Goal: Task Accomplishment & Management: Use online tool/utility

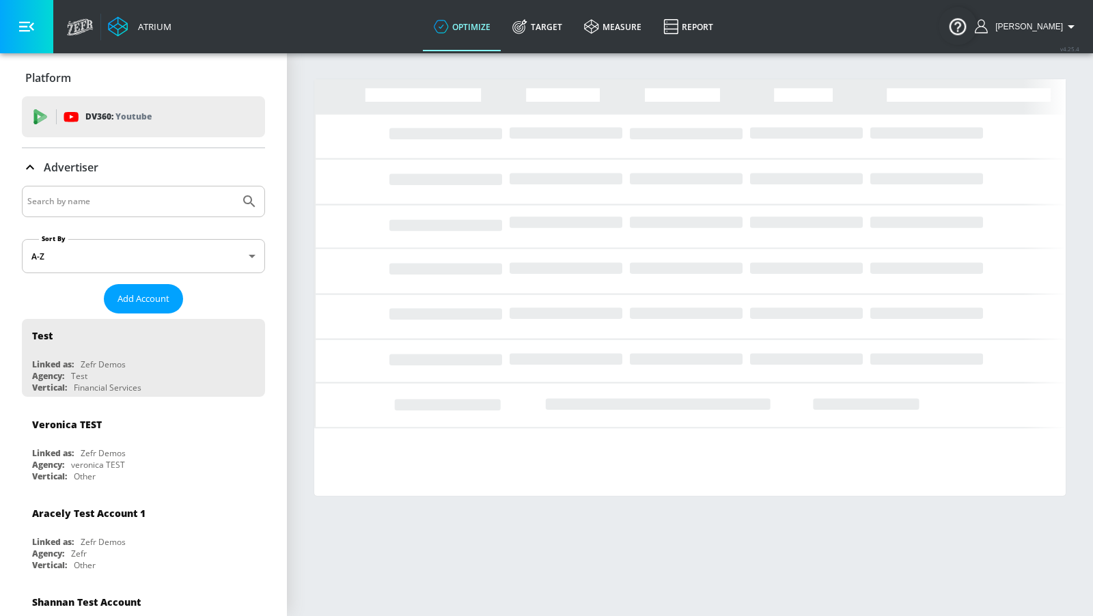
click at [206, 204] on input "Search by name" at bounding box center [130, 202] width 207 height 18
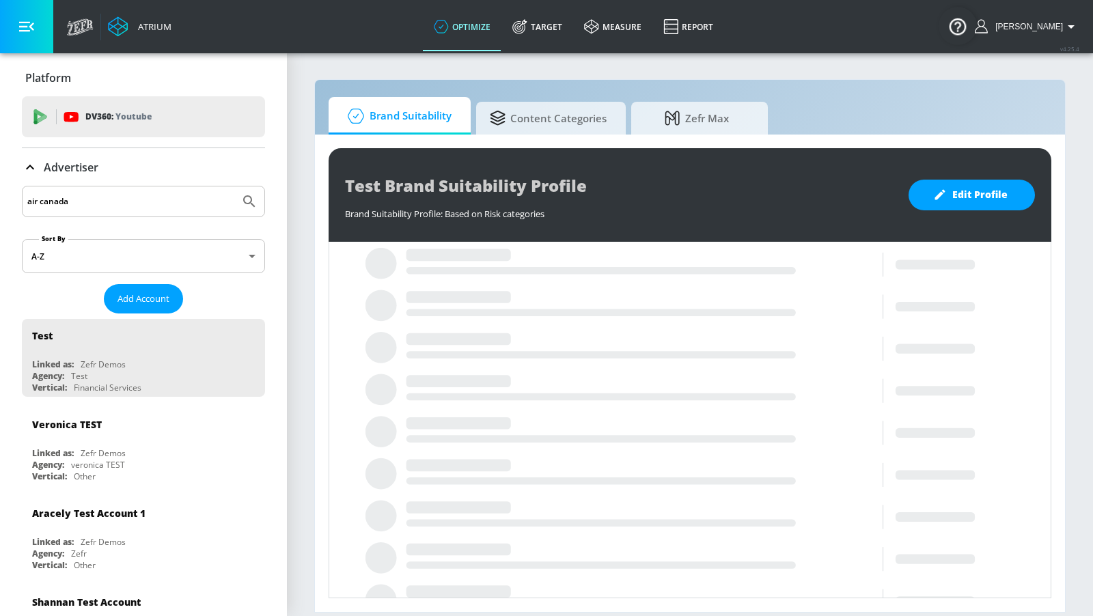
type input "air canada"
click at [234, 187] on button "Submit Search" at bounding box center [249, 202] width 30 height 30
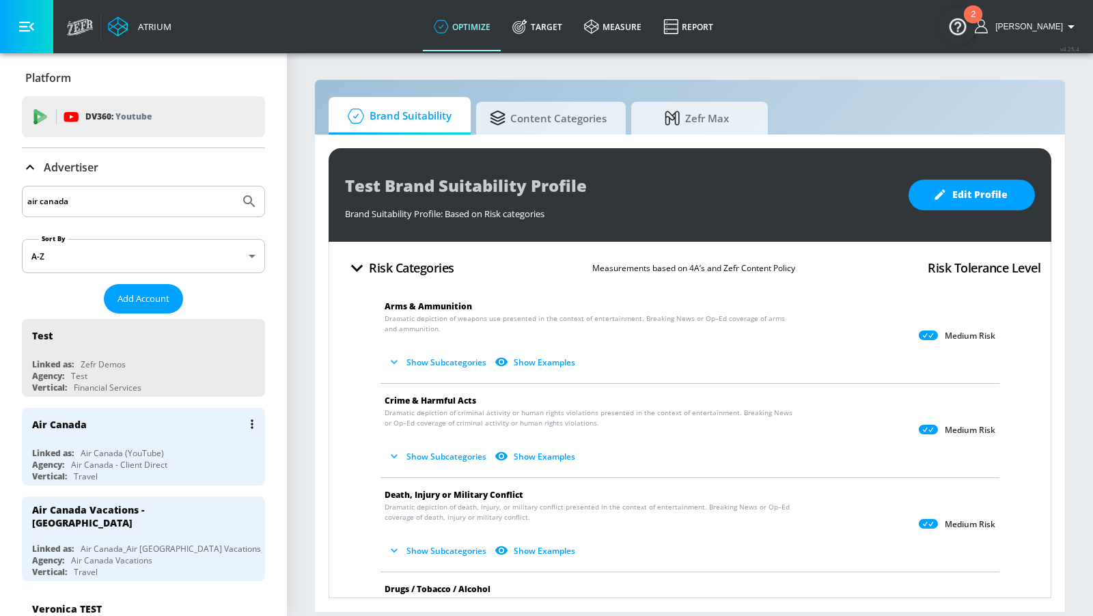
click at [135, 440] on div "Air Canada Linked as: Air Canada (YouTube) Agency: Air Canada - Client Direct V…" at bounding box center [143, 447] width 243 height 78
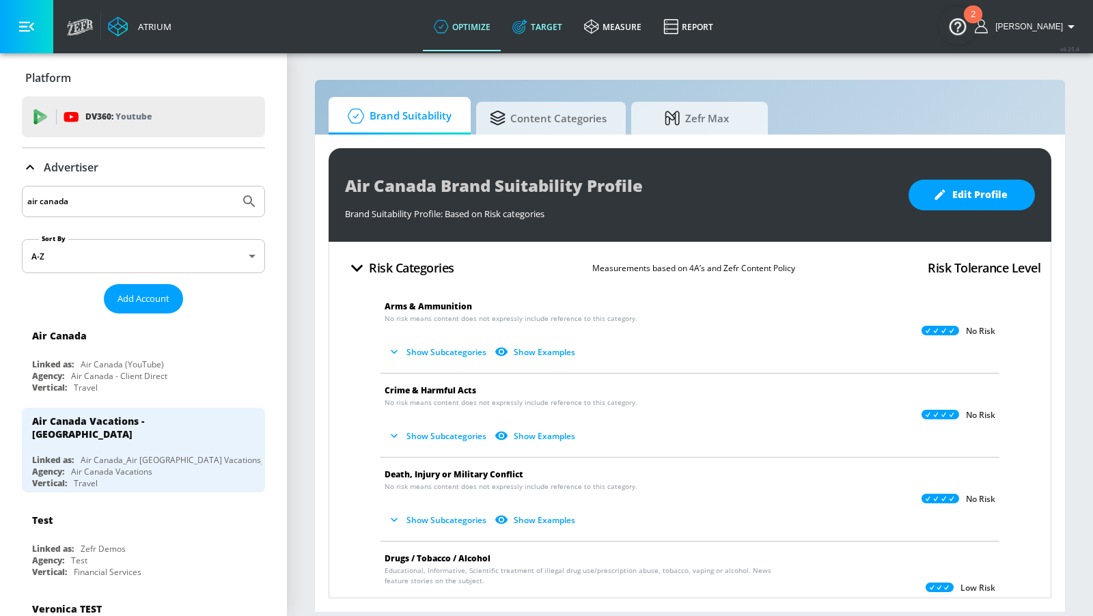
click at [538, 41] on link "Target" at bounding box center [537, 26] width 72 height 49
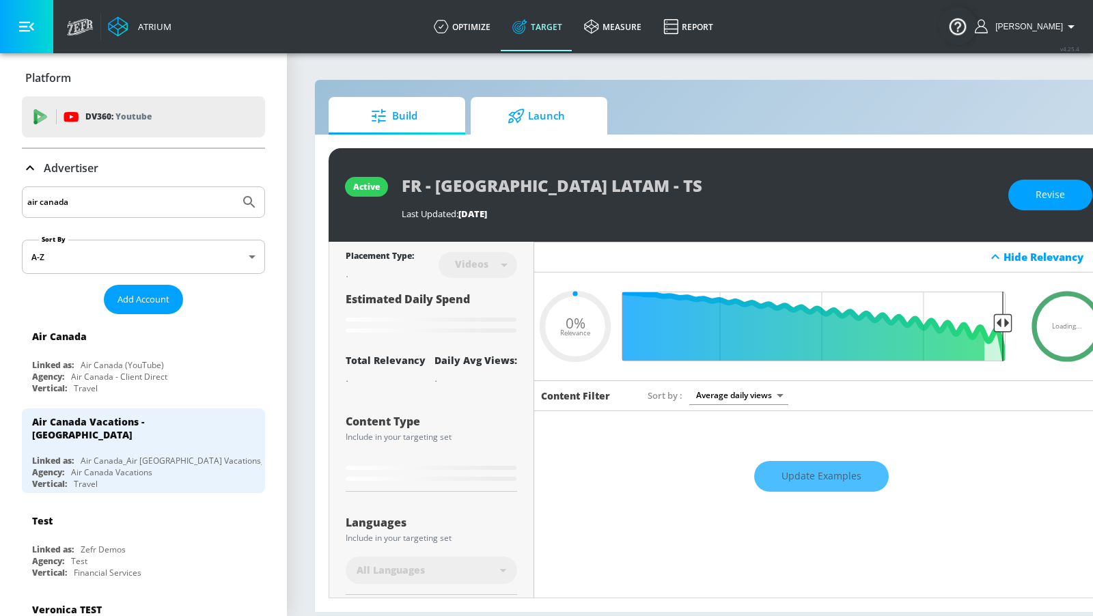
type input "0.05"
click at [547, 118] on span "Launch" at bounding box center [536, 116] width 104 height 33
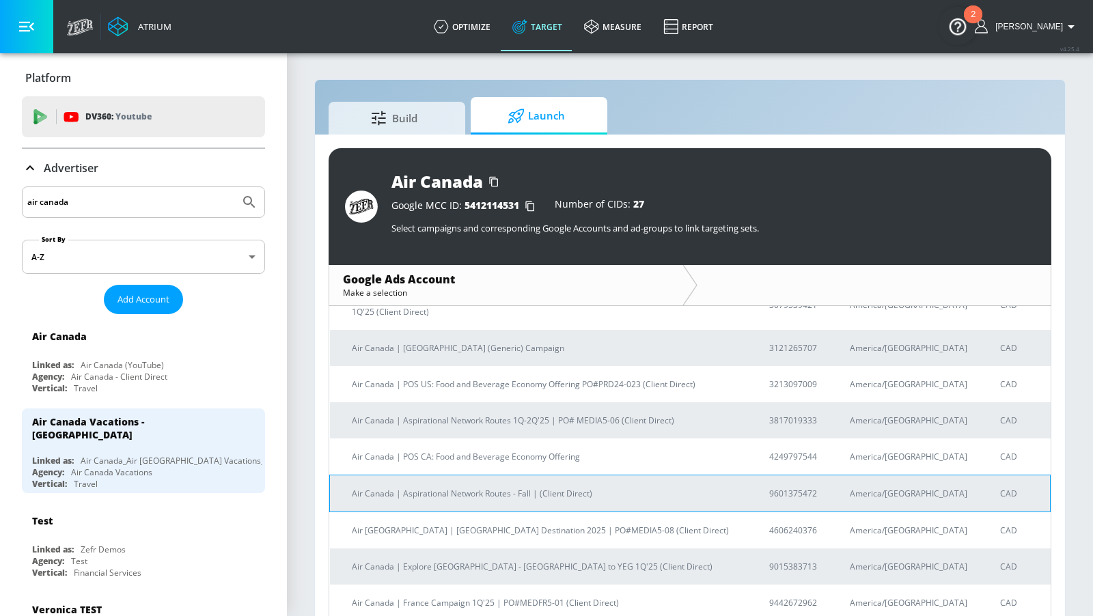
click at [580, 486] on p "Air Canada | Aspirational Network Routes - Fall | (Client Direct)" at bounding box center [544, 493] width 385 height 14
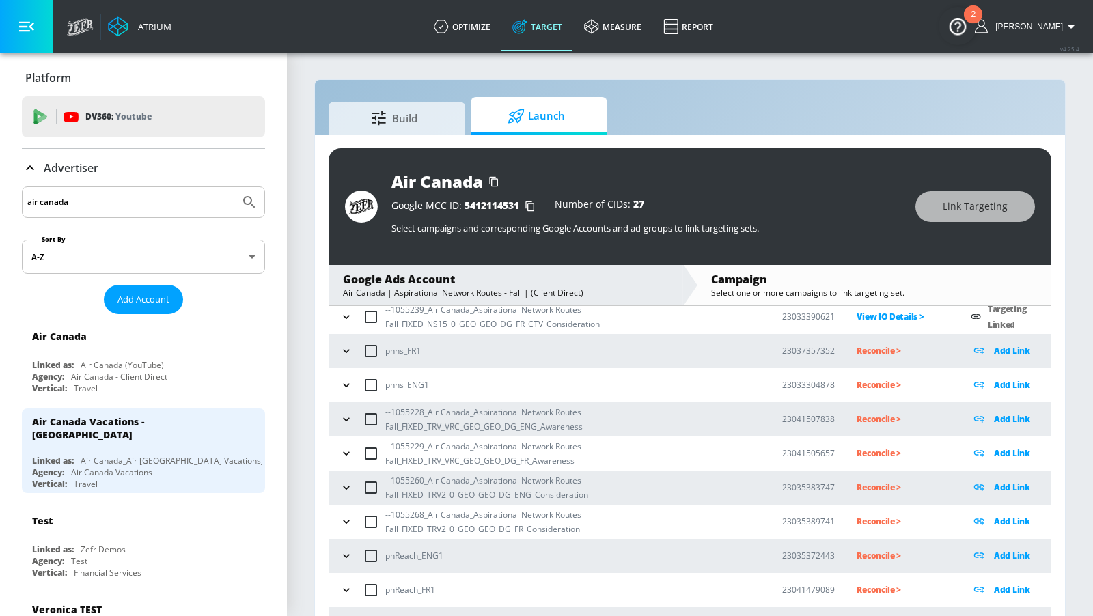
scroll to position [178, 0]
click at [348, 424] on icon "button" at bounding box center [347, 421] width 14 height 14
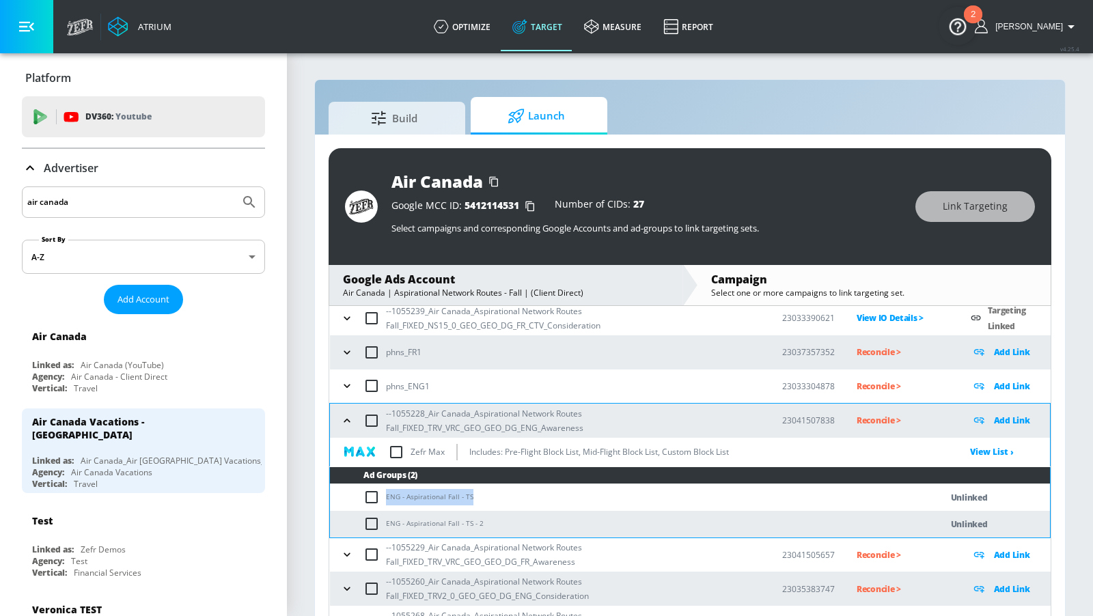
drag, startPoint x: 475, startPoint y: 495, endPoint x: 380, endPoint y: 495, distance: 95.0
click at [380, 495] on td "ENG - Aspirational Fall - TS" at bounding box center [621, 497] width 583 height 27
copy td "ENG - Aspirational Fall - TS"
click at [377, 495] on input "checkbox" at bounding box center [374, 497] width 23 height 16
checkbox input "true"
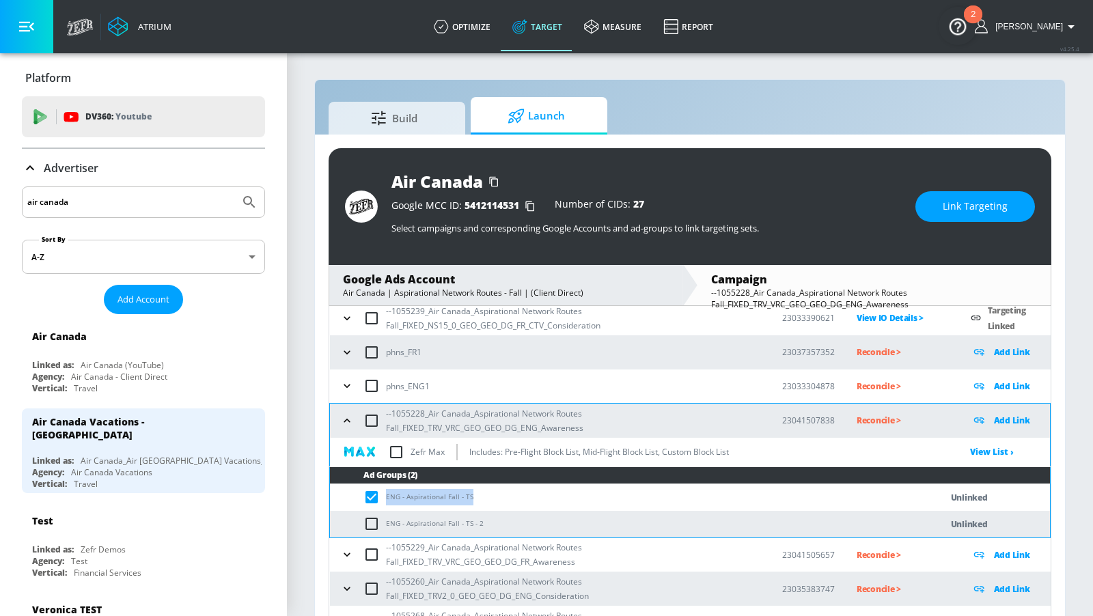
click at [372, 527] on input "checkbox" at bounding box center [374, 524] width 23 height 16
checkbox input "true"
click at [947, 214] on span "Link Targeting" at bounding box center [975, 206] width 65 height 17
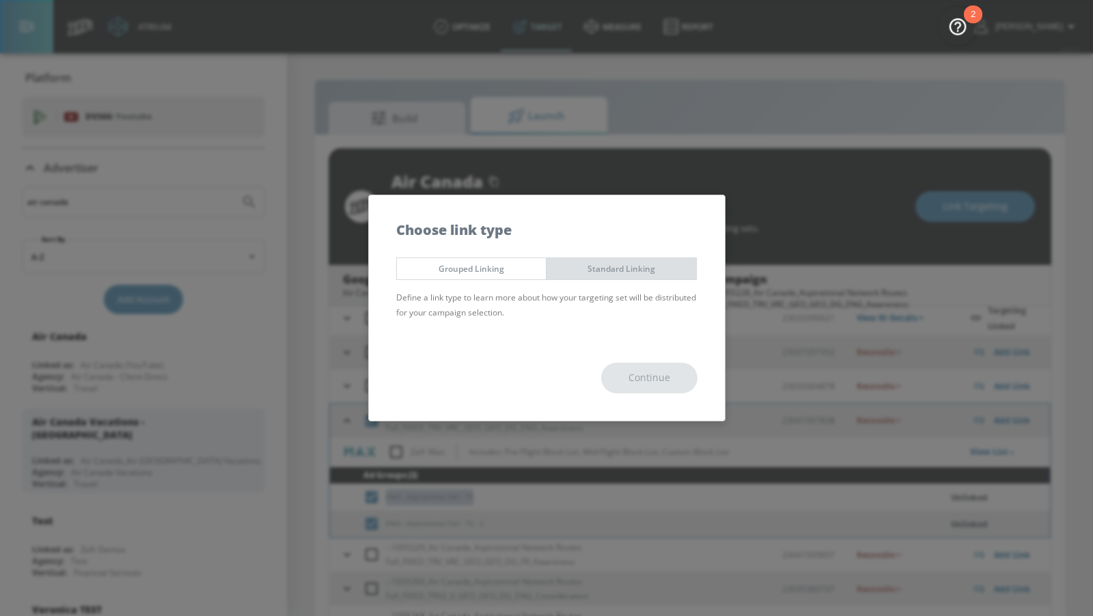
click at [661, 273] on span "Standard Linking" at bounding box center [621, 269] width 129 height 14
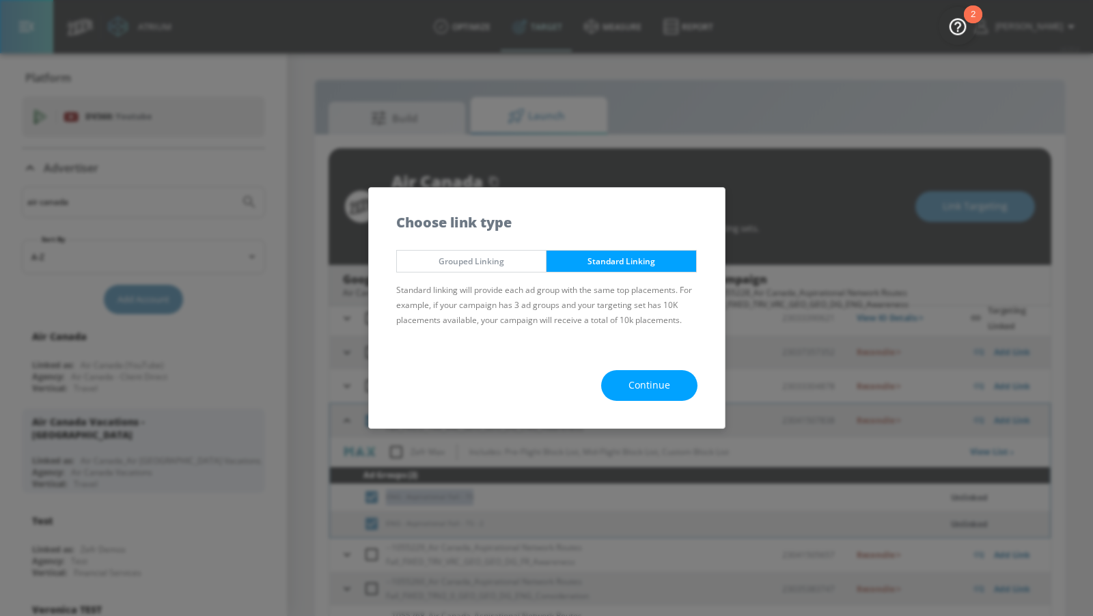
click at [655, 378] on span "Continue" at bounding box center [650, 385] width 42 height 17
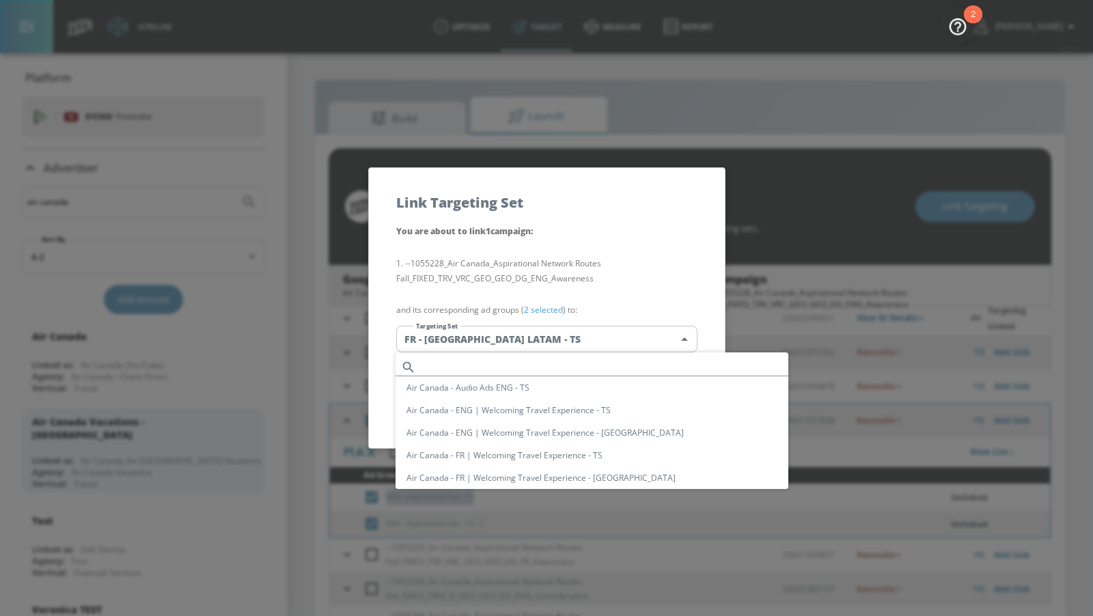
click at [611, 346] on body "Atrium optimize Target measure Report optimize Target measure Report v 4.25.4 […" at bounding box center [546, 318] width 1093 height 636
click at [547, 358] on input "text" at bounding box center [605, 367] width 367 height 18
paste input "ENG - Aspirational Fall - TS"
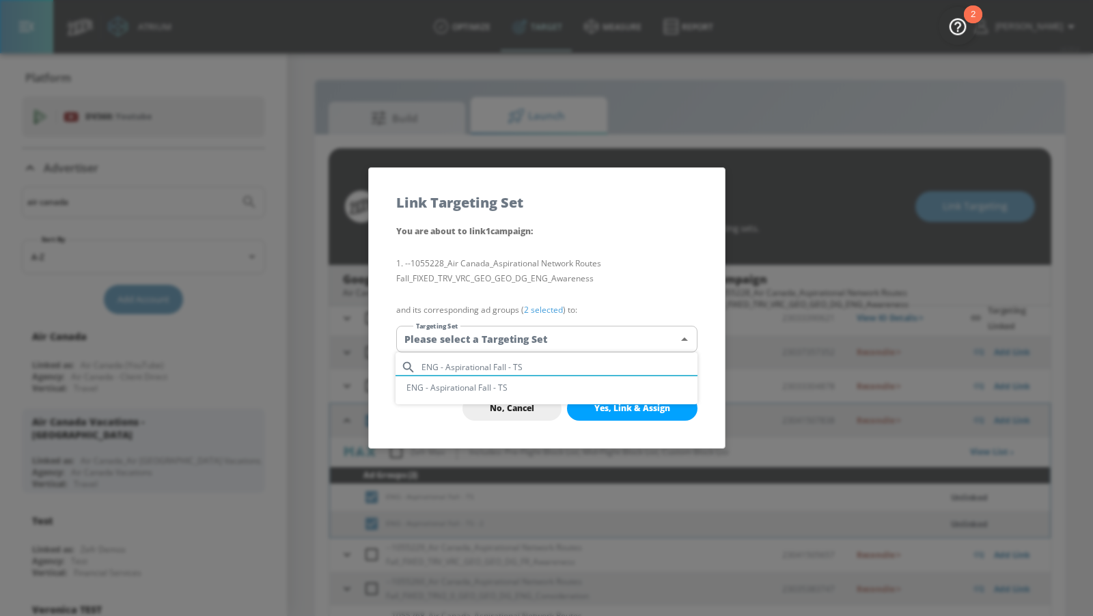
type input "ENG - Aspirational Fall - TS"
click at [545, 384] on li "ENG - Aspirational Fall - TS" at bounding box center [547, 387] width 302 height 23
type input "2b253e13-348a-4b43-9a62-c0bb7e14560d"
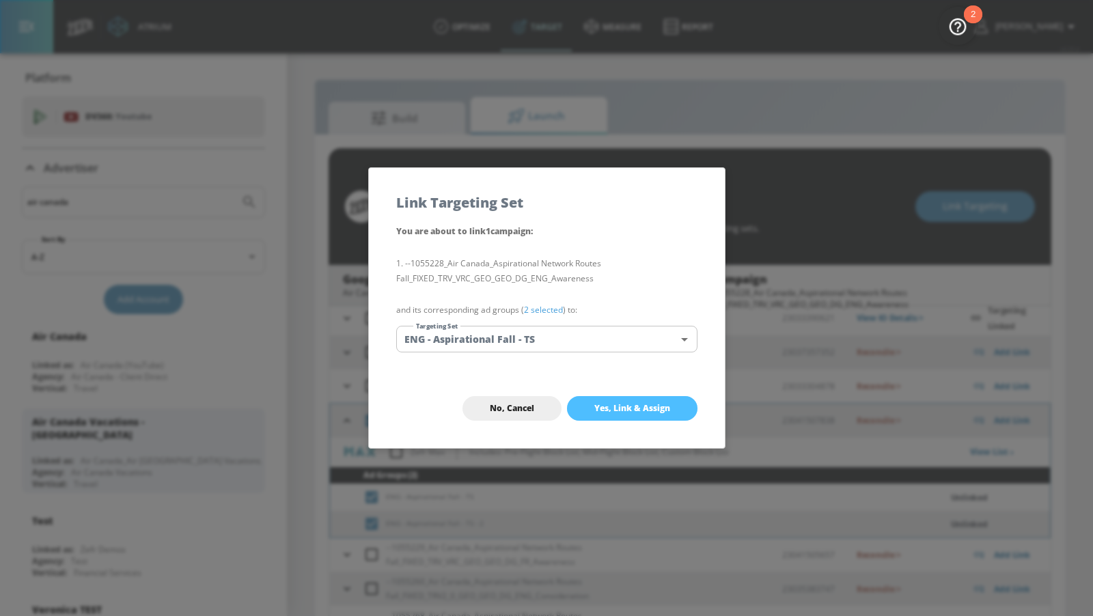
click at [598, 415] on button "Yes, Link & Assign" at bounding box center [632, 408] width 130 height 25
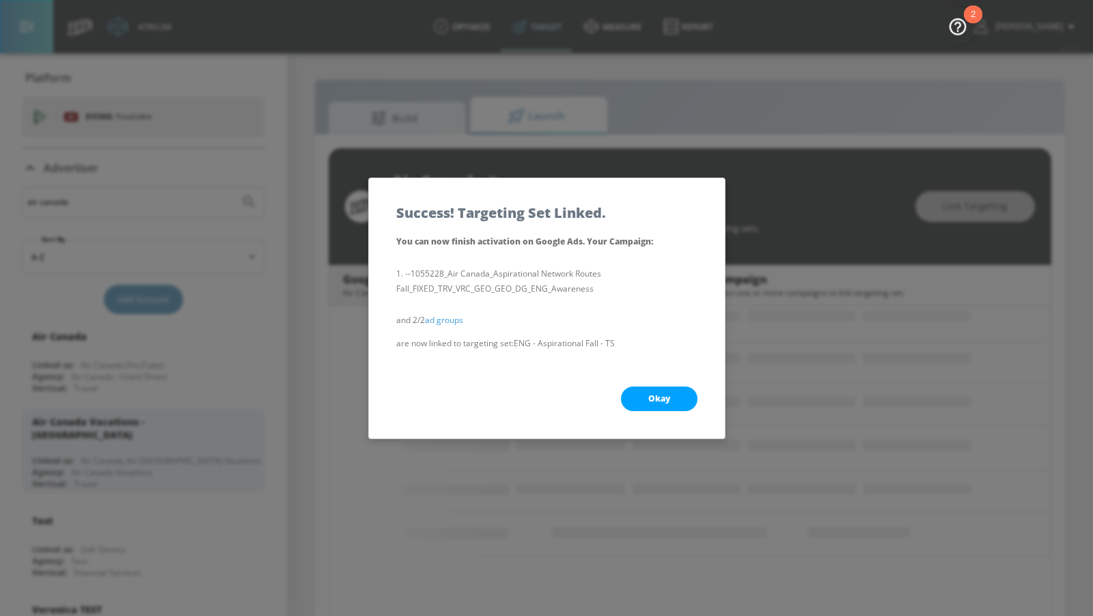
scroll to position [85, 0]
click at [634, 399] on button "Okay" at bounding box center [659, 399] width 77 height 25
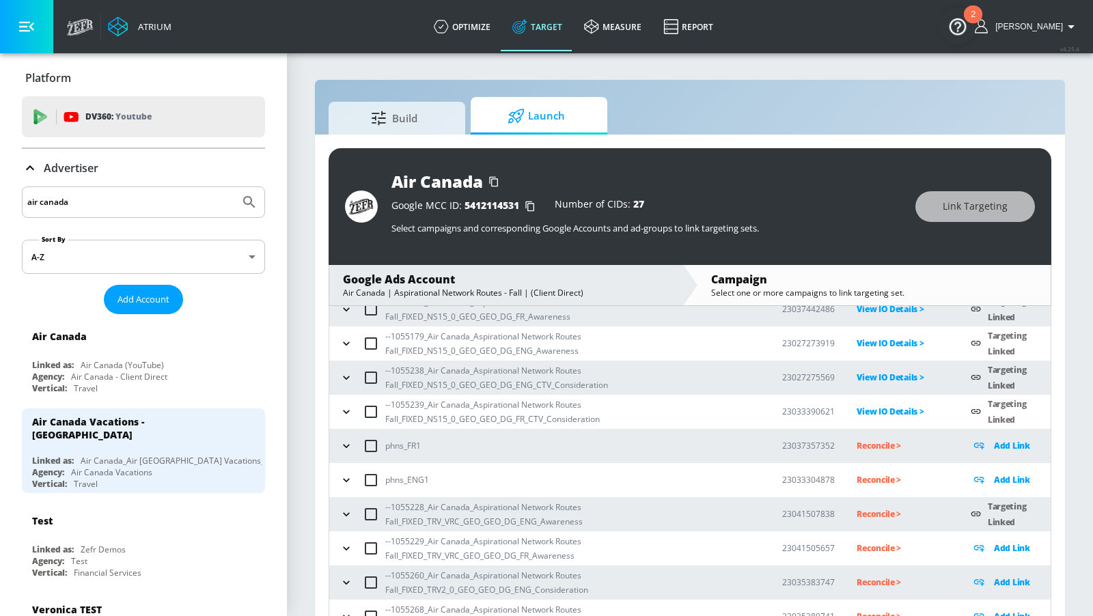
scroll to position [178, 0]
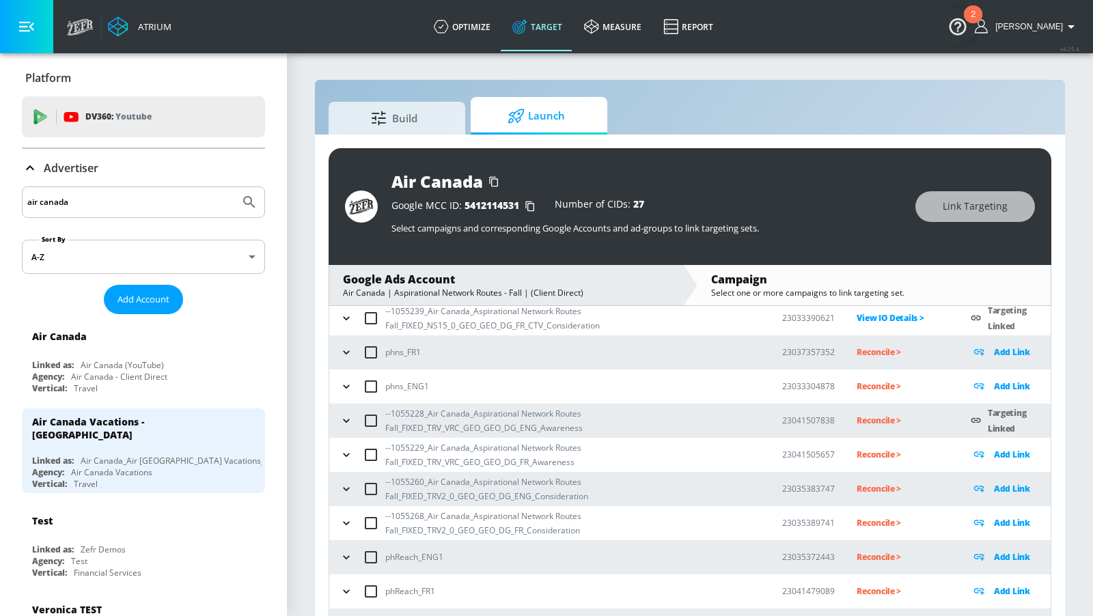
click at [348, 454] on icon "button" at bounding box center [347, 455] width 14 height 14
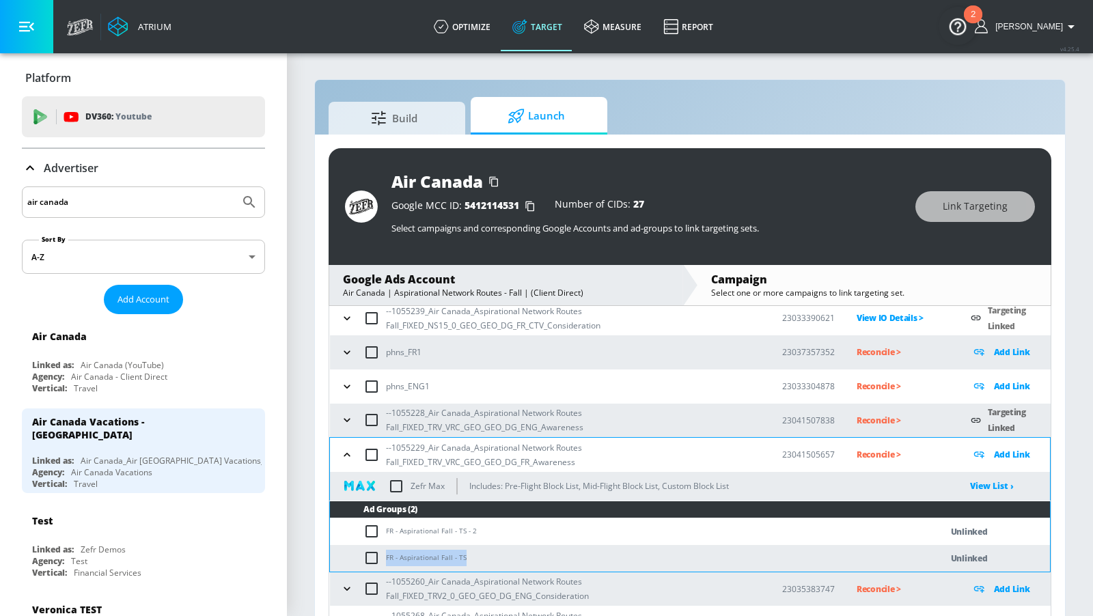
drag, startPoint x: 466, startPoint y: 556, endPoint x: 384, endPoint y: 559, distance: 82.0
click at [384, 559] on td "FR - Aspirational Fall - TS" at bounding box center [621, 558] width 583 height 27
copy td "FR - Aspirational Fall - TS"
click at [367, 557] on input "checkbox" at bounding box center [374, 558] width 23 height 16
checkbox input "true"
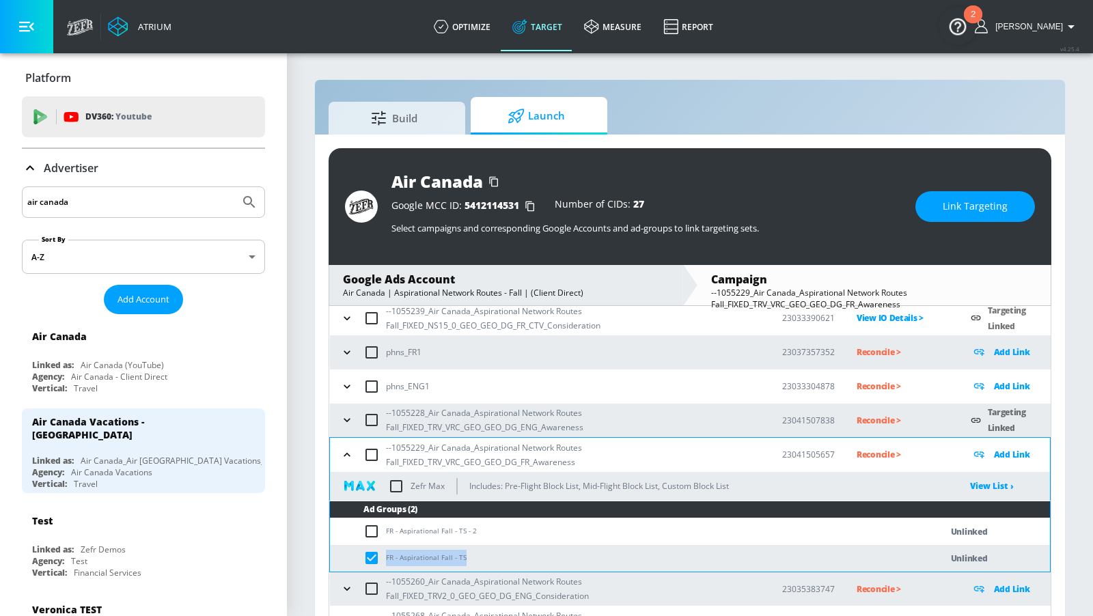
click at [368, 529] on input "checkbox" at bounding box center [374, 531] width 23 height 16
checkbox input "true"
click at [957, 202] on span "Link Targeting" at bounding box center [975, 206] width 65 height 17
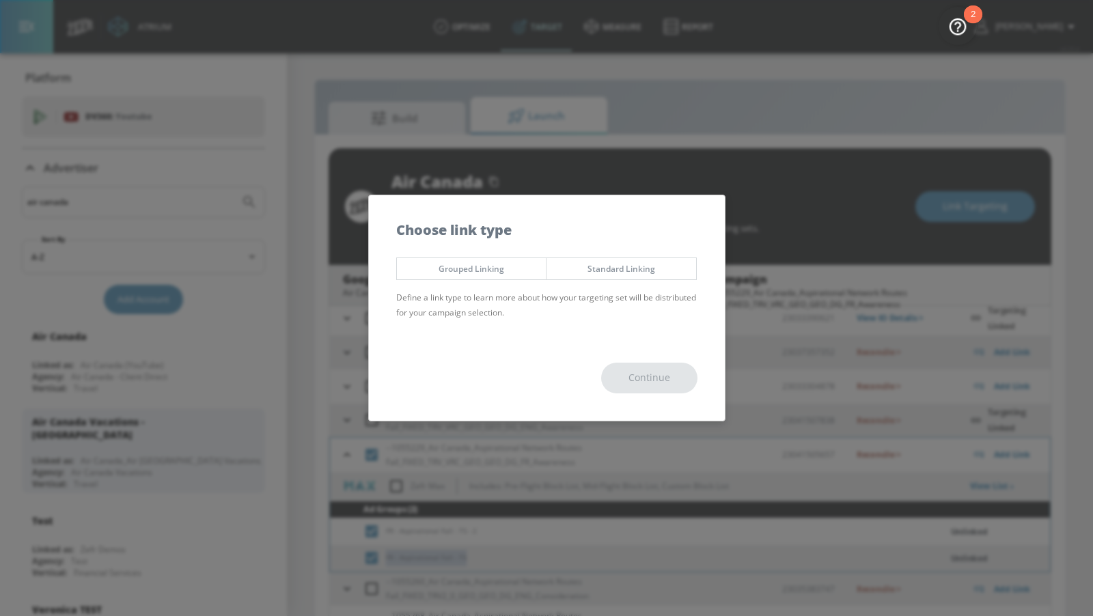
click at [652, 271] on span "Standard Linking" at bounding box center [621, 269] width 129 height 14
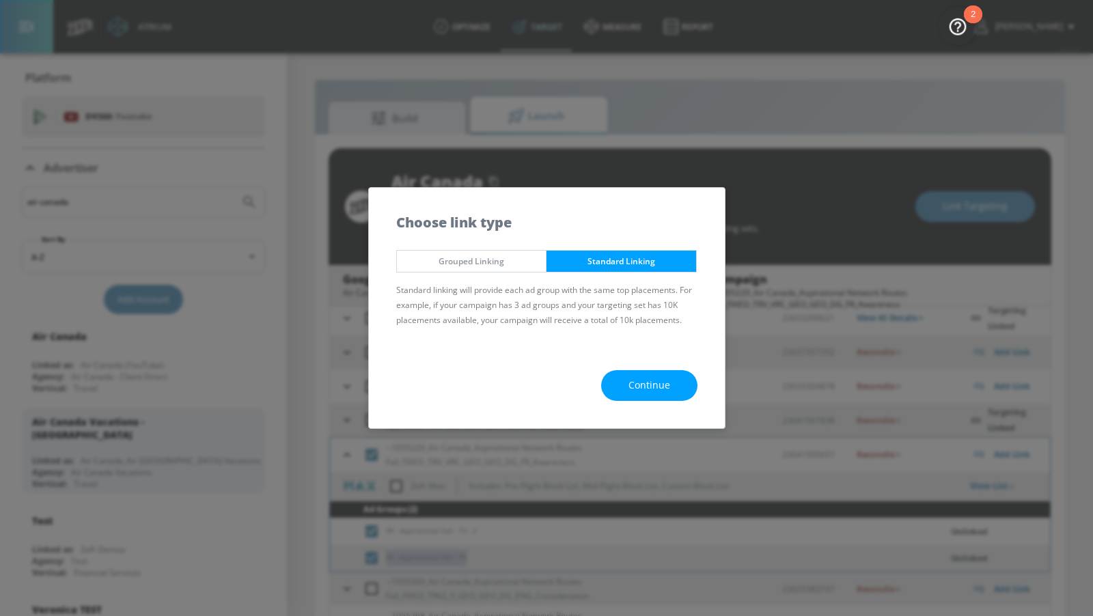
click at [661, 376] on button "Continue" at bounding box center [649, 385] width 96 height 31
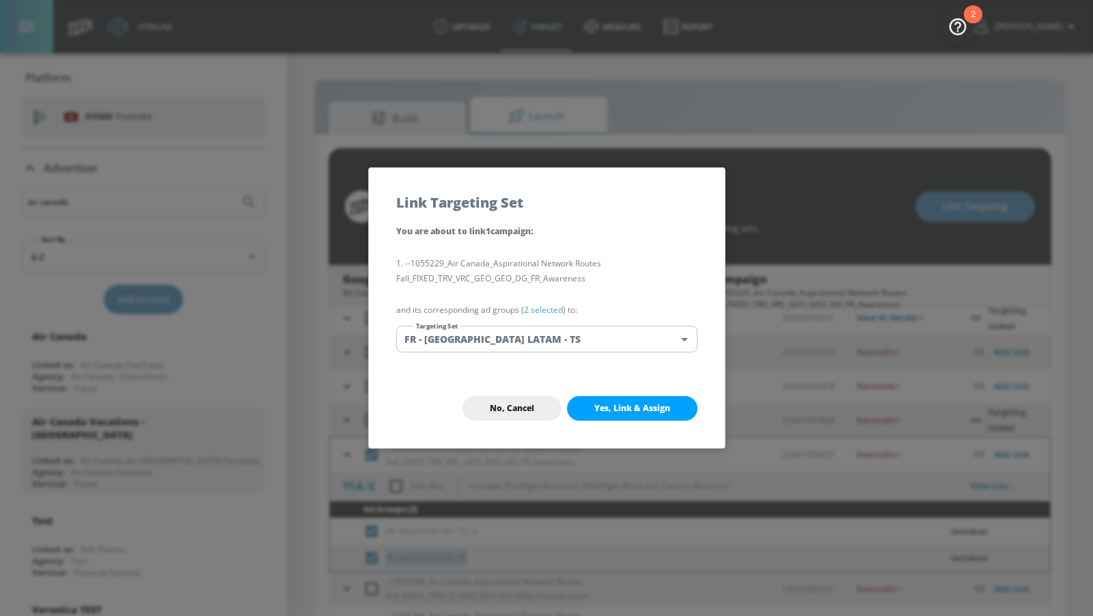
click at [613, 338] on body "Atrium optimize Target measure Report optimize Target measure Report v 4.25.4 […" at bounding box center [546, 318] width 1093 height 636
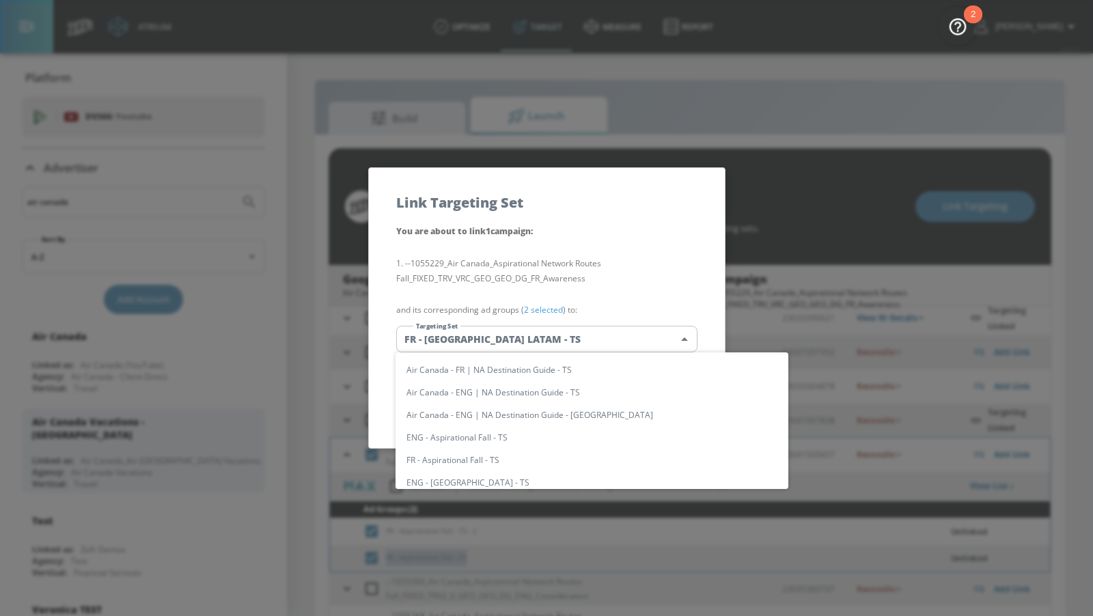
scroll to position [0, 0]
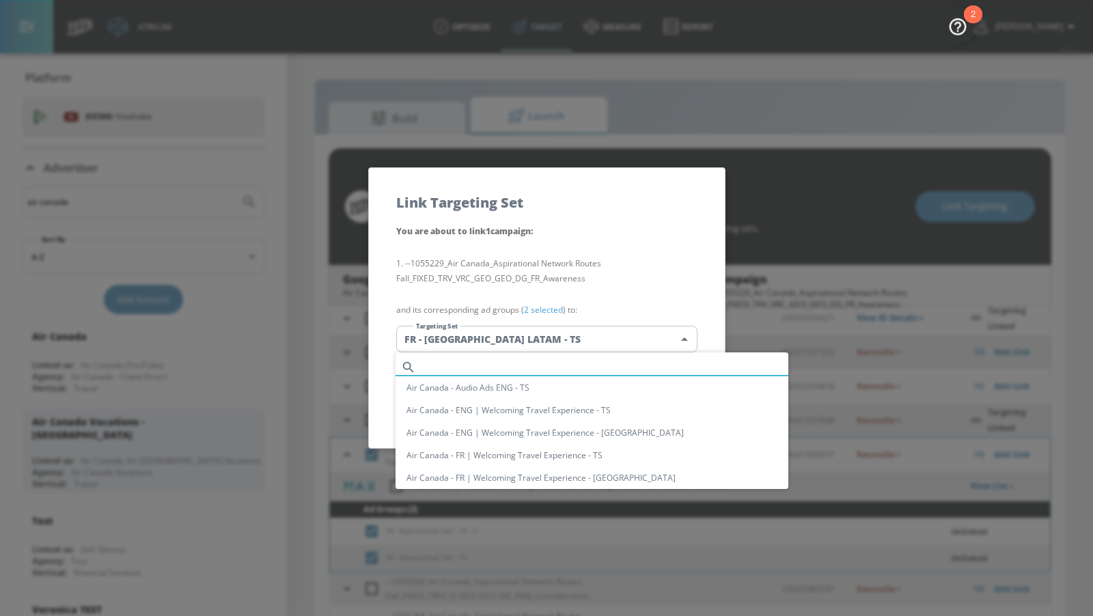
click at [573, 368] on input "text" at bounding box center [605, 367] width 367 height 18
paste input "FR - Aspirational Fall - TS"
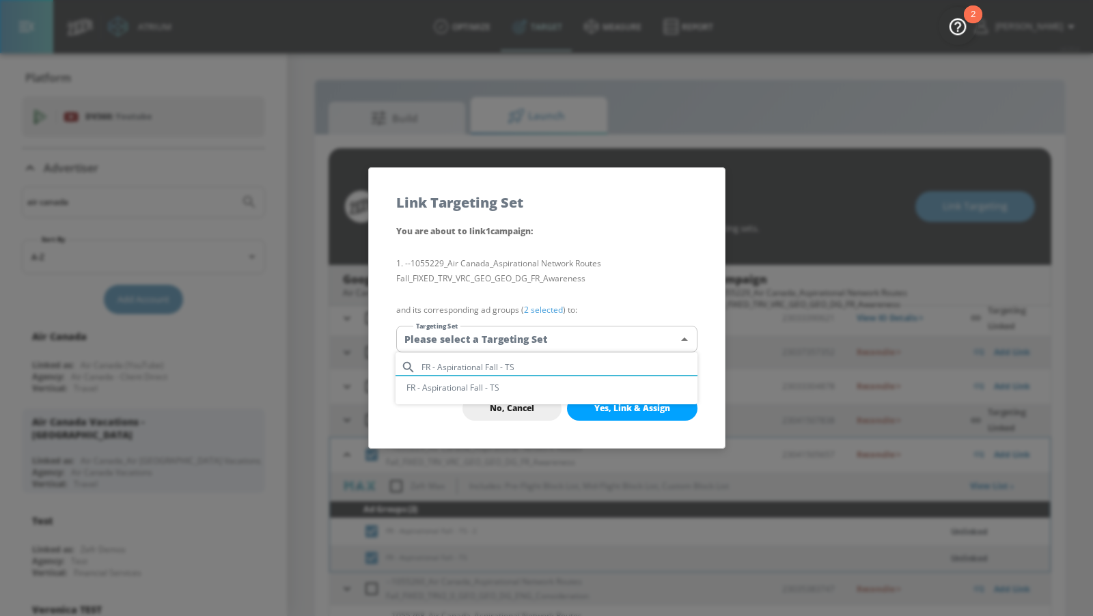
type input "FR - Aspirational Fall - TS"
click at [572, 381] on li "FR - Aspirational Fall - TS" at bounding box center [547, 387] width 302 height 23
type input "59d9236d-88fe-4ed0-8bed-eab1fc7d4e93"
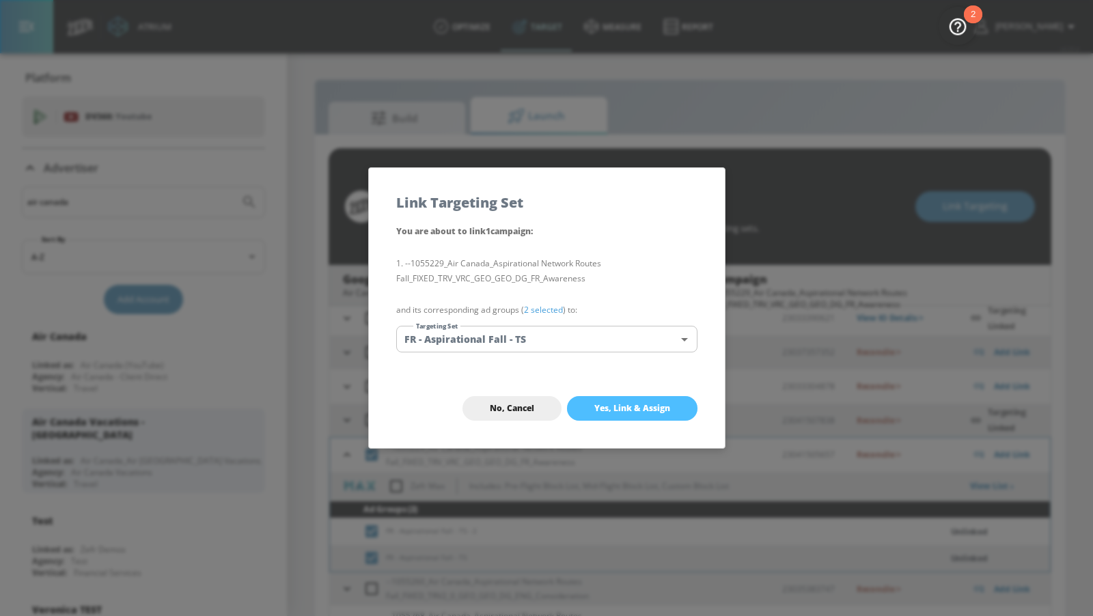
click at [617, 413] on span "Yes, Link & Assign" at bounding box center [632, 408] width 76 height 11
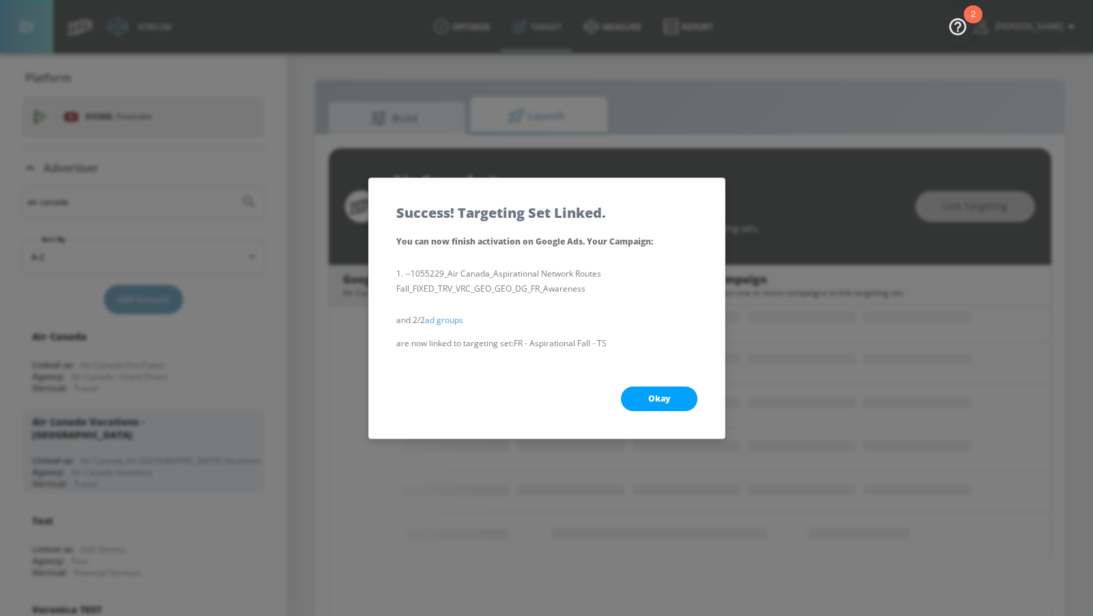
click at [634, 405] on button "Okay" at bounding box center [659, 399] width 77 height 25
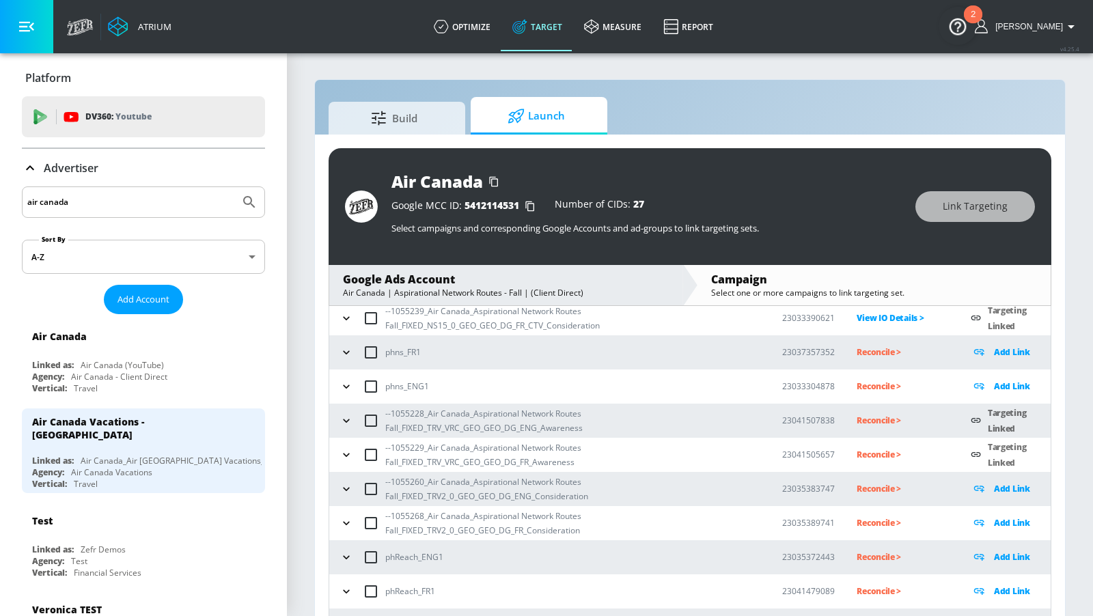
scroll to position [233, 0]
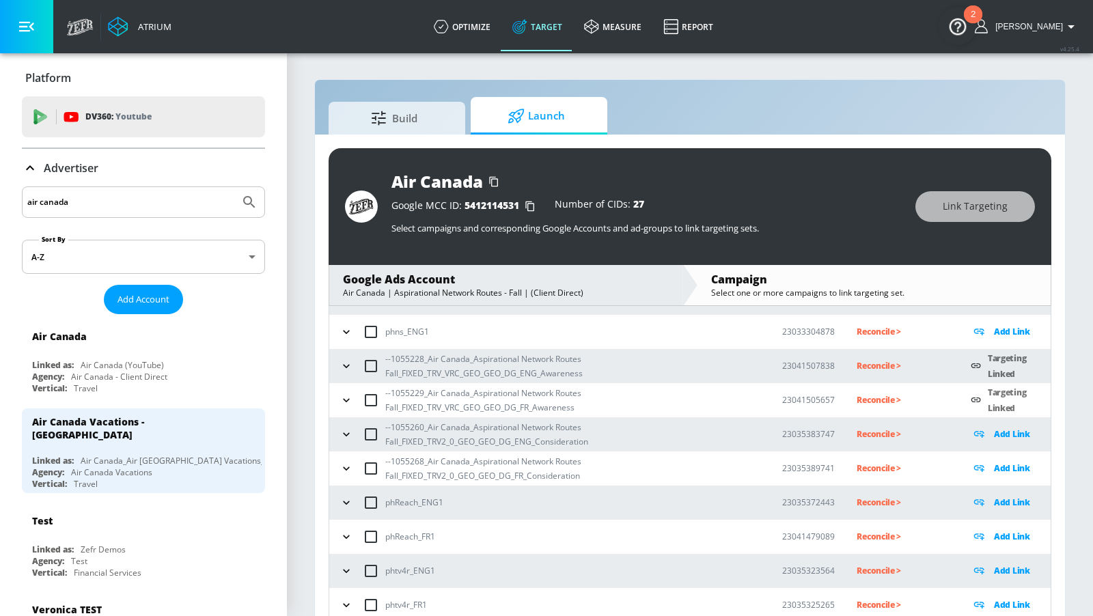
click at [342, 432] on icon "button" at bounding box center [347, 435] width 14 height 14
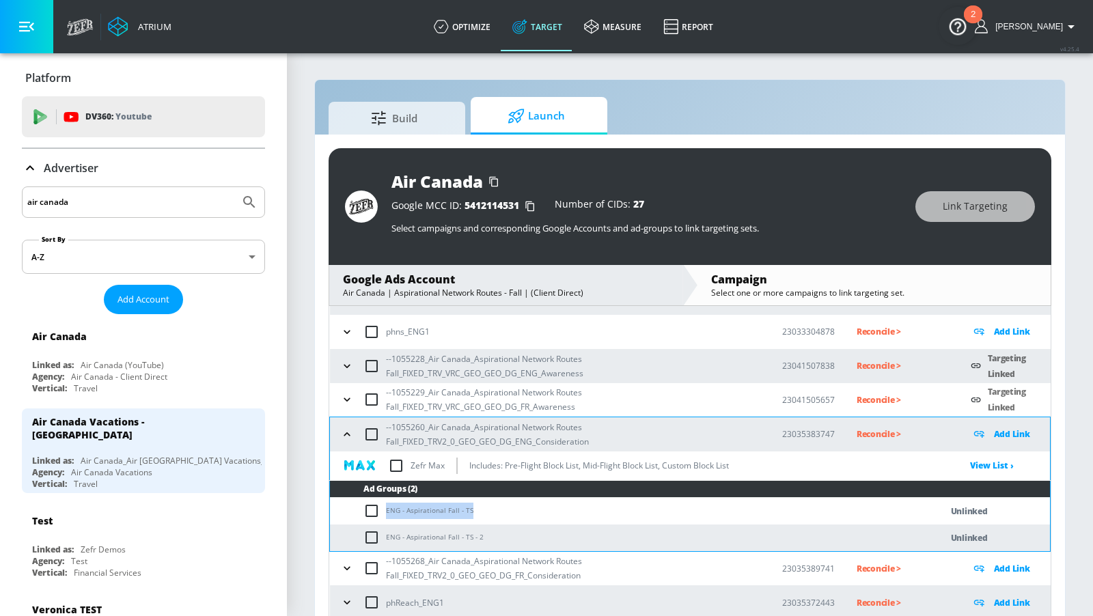
drag, startPoint x: 480, startPoint y: 510, endPoint x: 379, endPoint y: 510, distance: 100.4
click at [379, 510] on td "ENG - Aspirational Fall - TS" at bounding box center [621, 511] width 583 height 27
copy td "ENG - Aspirational Fall - TS"
click at [376, 510] on input "checkbox" at bounding box center [374, 511] width 23 height 16
checkbox input "true"
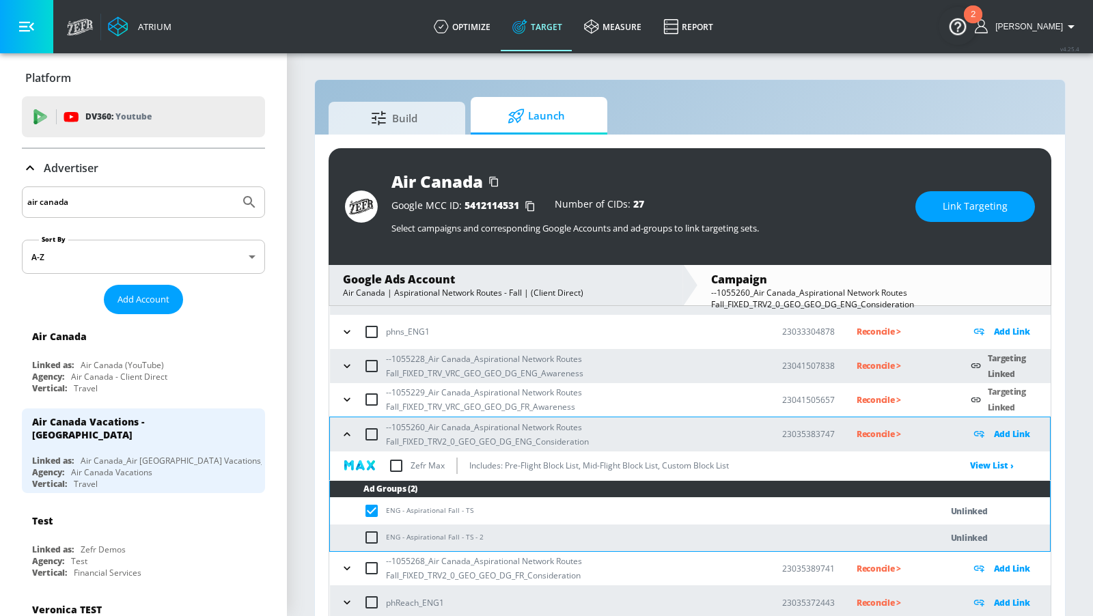
click at [373, 547] on td "ENG - Aspirational Fall - TS - 2" at bounding box center [621, 538] width 583 height 27
click at [374, 538] on input "checkbox" at bounding box center [374, 537] width 23 height 16
checkbox input "true"
click at [940, 206] on button "Link Targeting" at bounding box center [975, 206] width 120 height 31
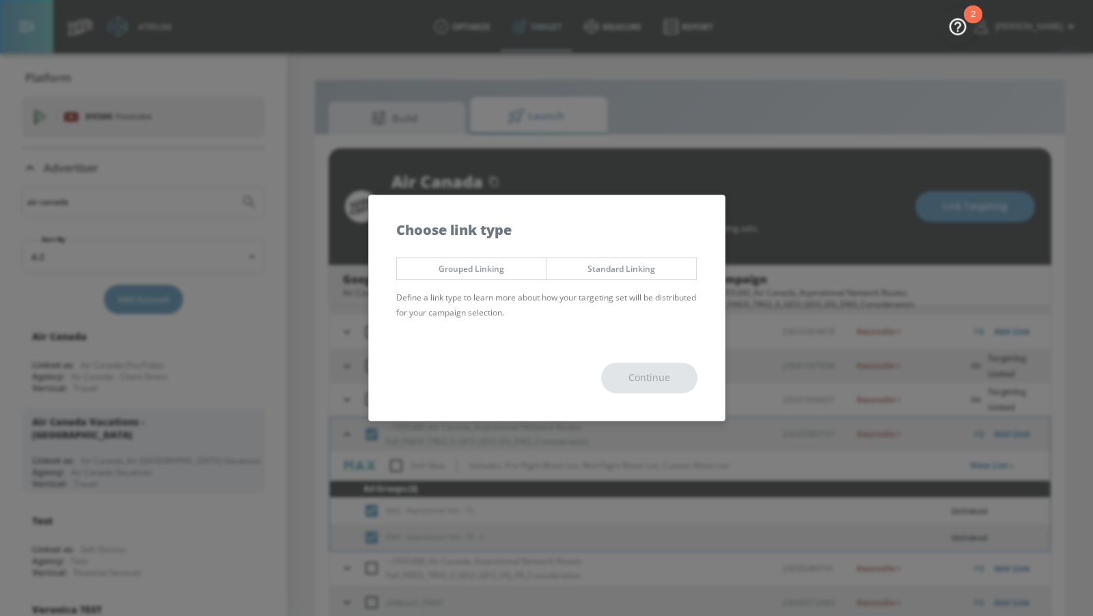
click at [637, 265] on span "Standard Linking" at bounding box center [621, 269] width 129 height 14
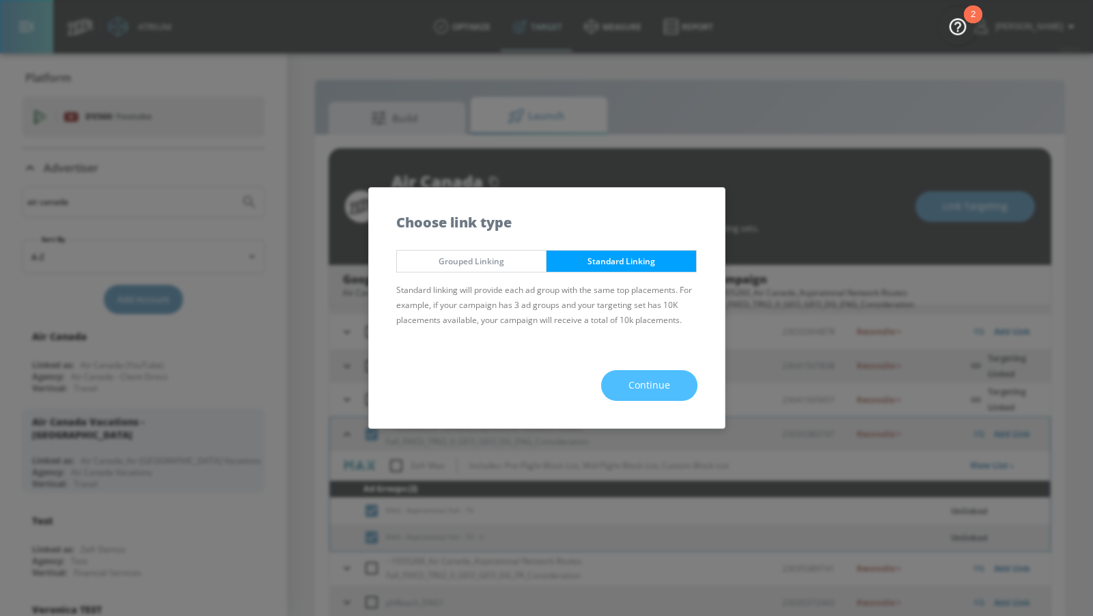
click at [649, 377] on span "Continue" at bounding box center [650, 385] width 42 height 17
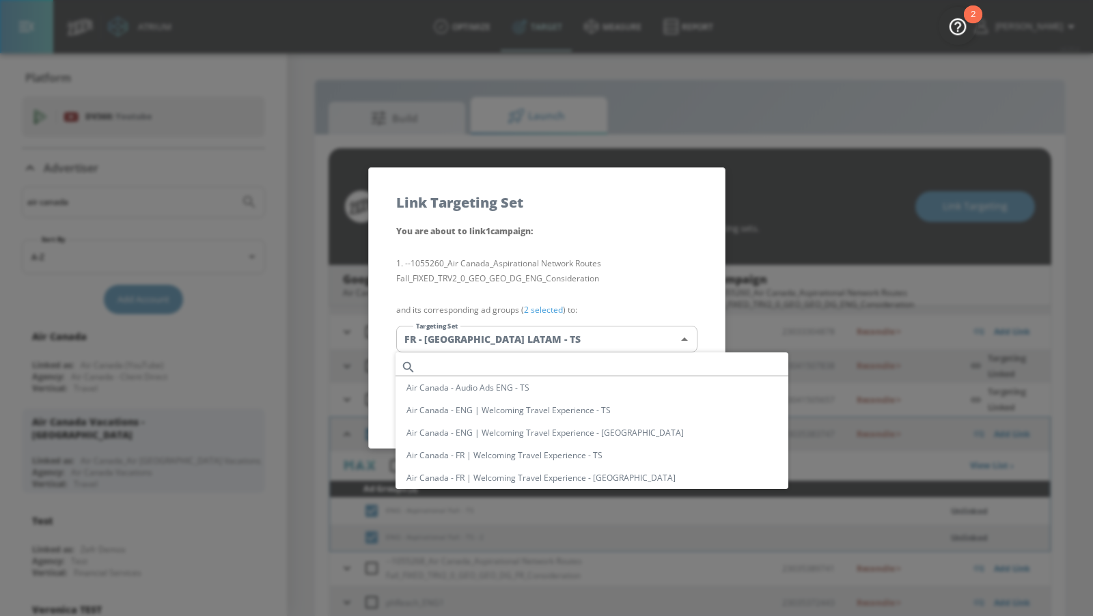
click at [609, 348] on body "Atrium optimize Target measure Report optimize Target measure Report v 4.25.4 […" at bounding box center [546, 318] width 1093 height 636
click at [551, 367] on input "text" at bounding box center [605, 367] width 367 height 18
paste input "ENG - Aspirational Fall - TS"
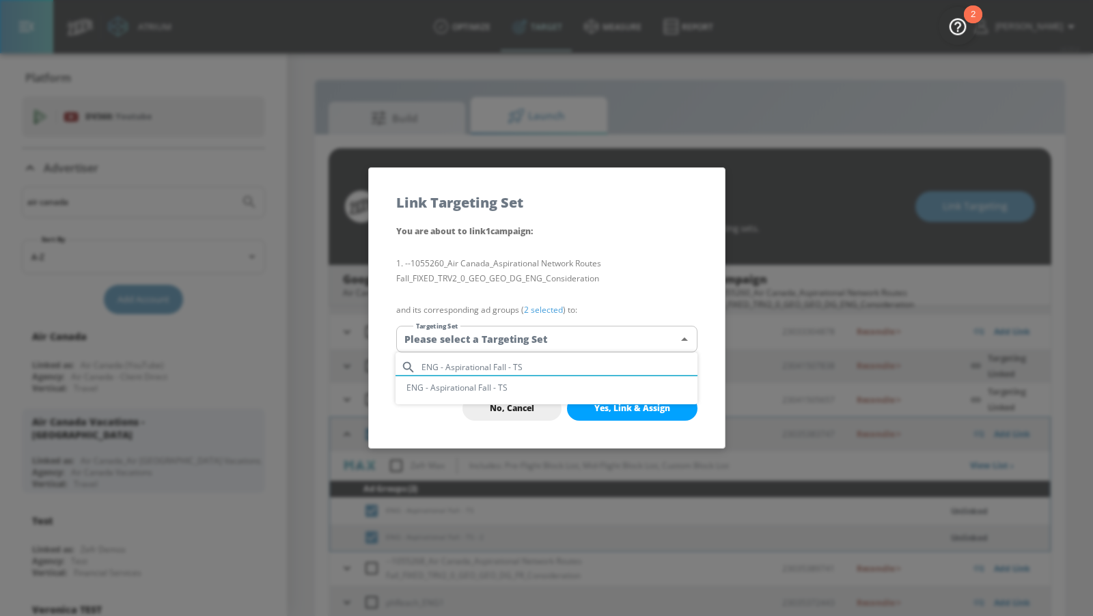
type input "ENG - Aspirational Fall - TS"
click at [584, 395] on li "ENG - Aspirational Fall - TS" at bounding box center [547, 387] width 302 height 23
type input "2b253e13-348a-4b43-9a62-c0bb7e14560d"
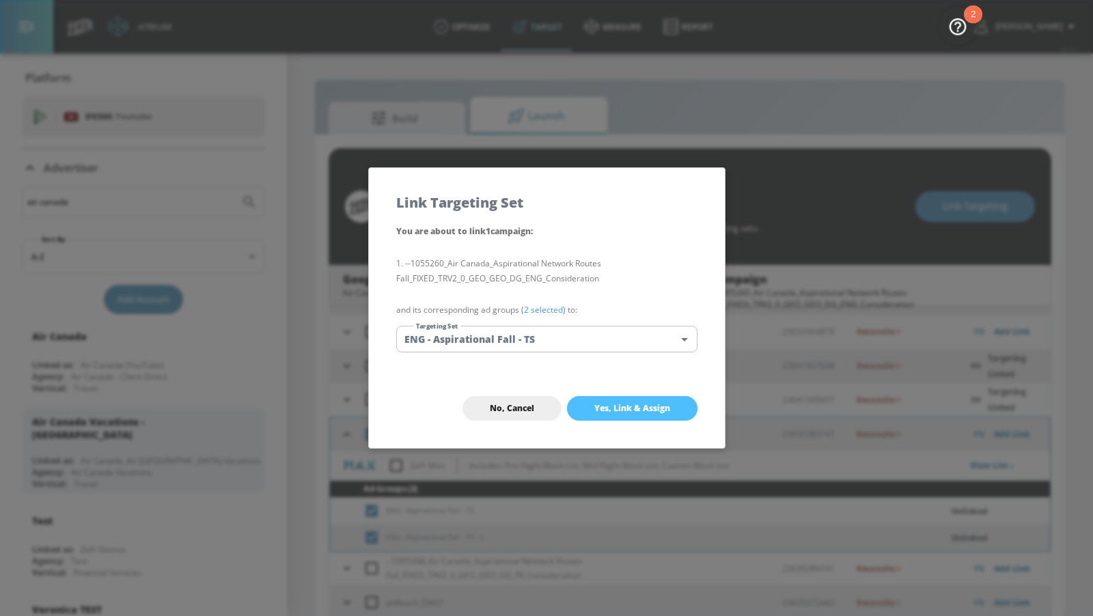
click at [616, 410] on span "Yes, Link & Assign" at bounding box center [632, 408] width 76 height 11
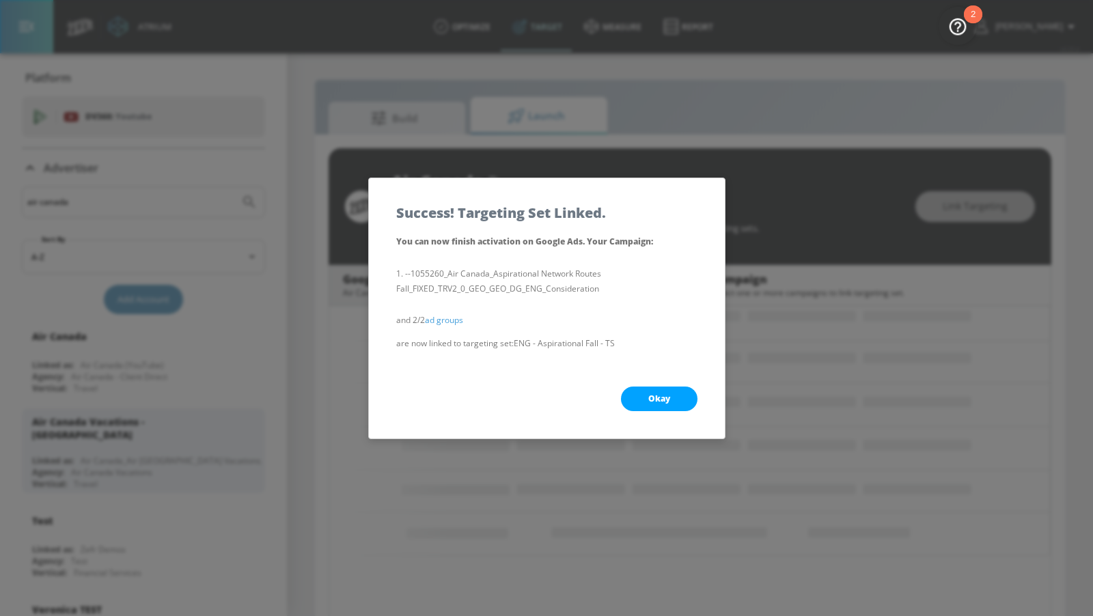
scroll to position [85, 0]
click at [634, 396] on button "Okay" at bounding box center [659, 399] width 77 height 25
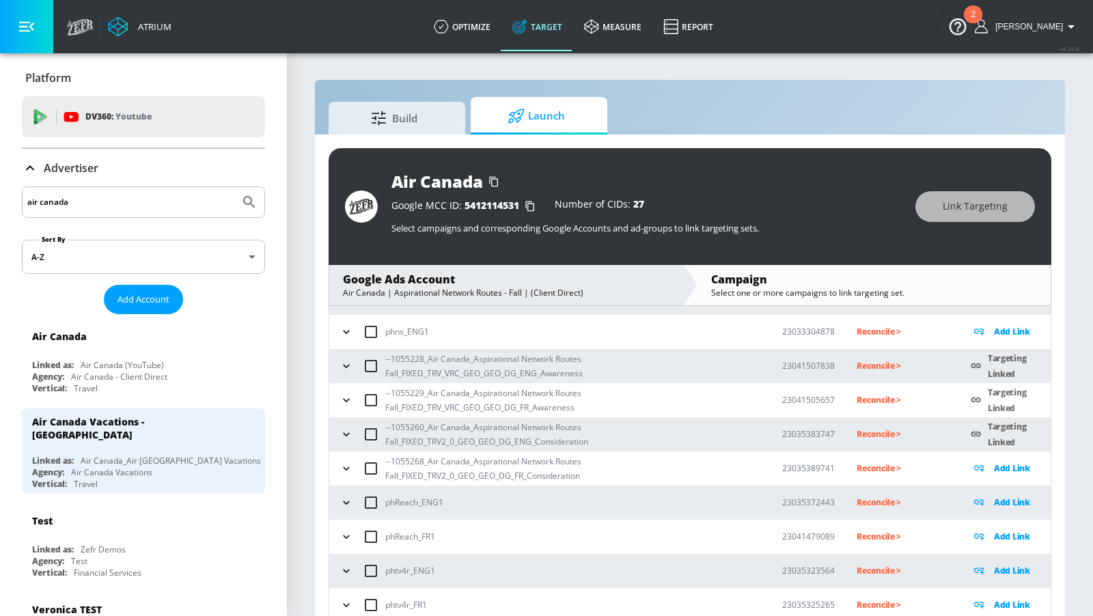
scroll to position [18, 0]
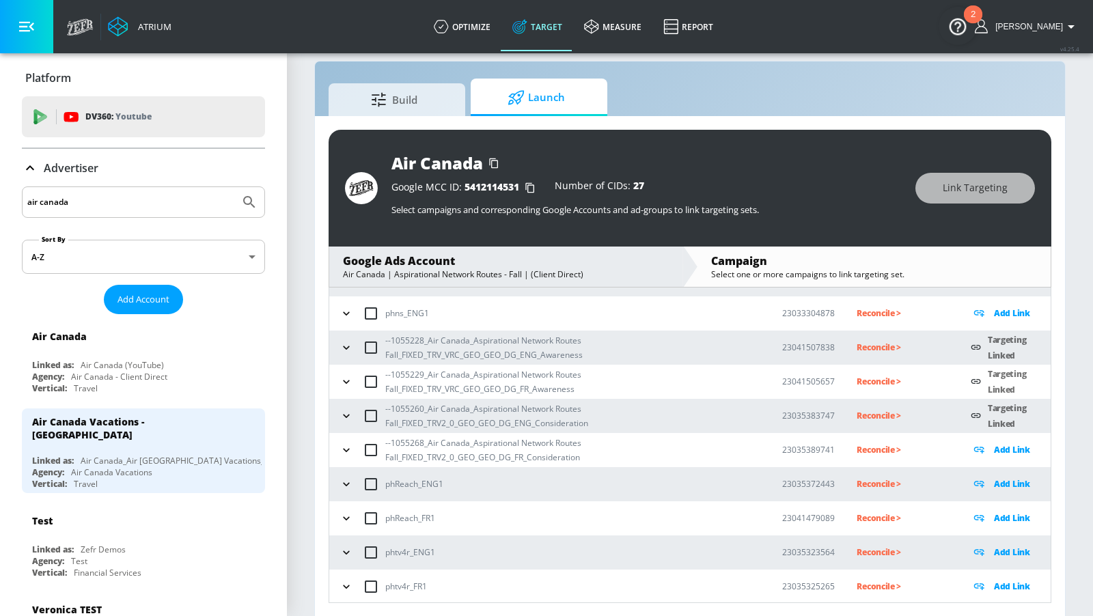
click at [348, 445] on icon "button" at bounding box center [347, 450] width 14 height 14
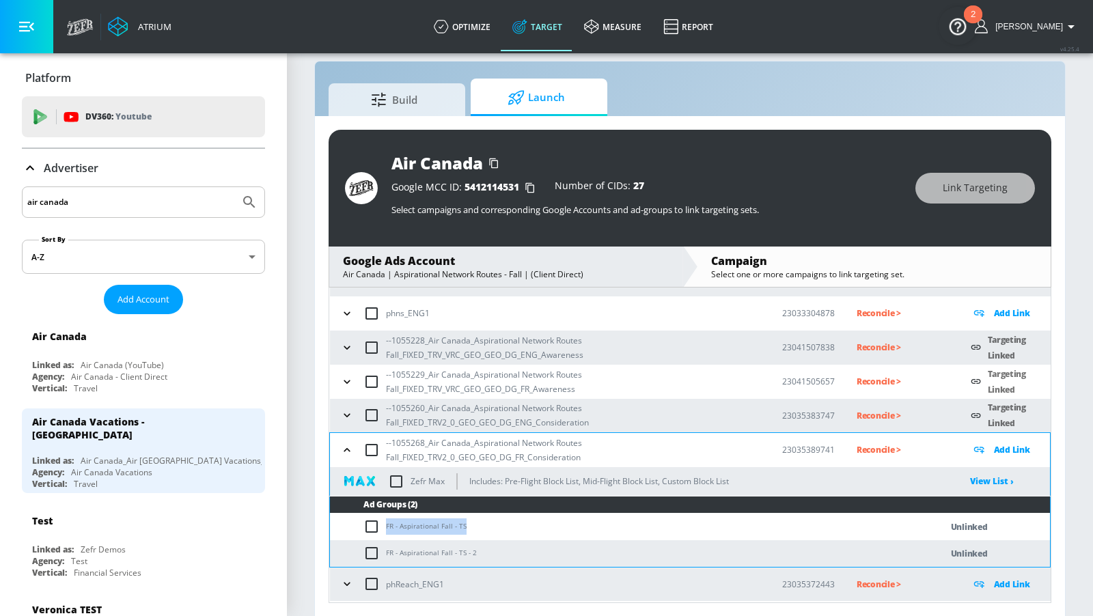
drag, startPoint x: 470, startPoint y: 525, endPoint x: 375, endPoint y: 525, distance: 95.0
click at [375, 525] on td "FR - Aspirational Fall - TS" at bounding box center [621, 527] width 583 height 27
copy td "FR - Aspirational Fall - TS"
click at [375, 525] on input "checkbox" at bounding box center [374, 527] width 23 height 16
checkbox input "true"
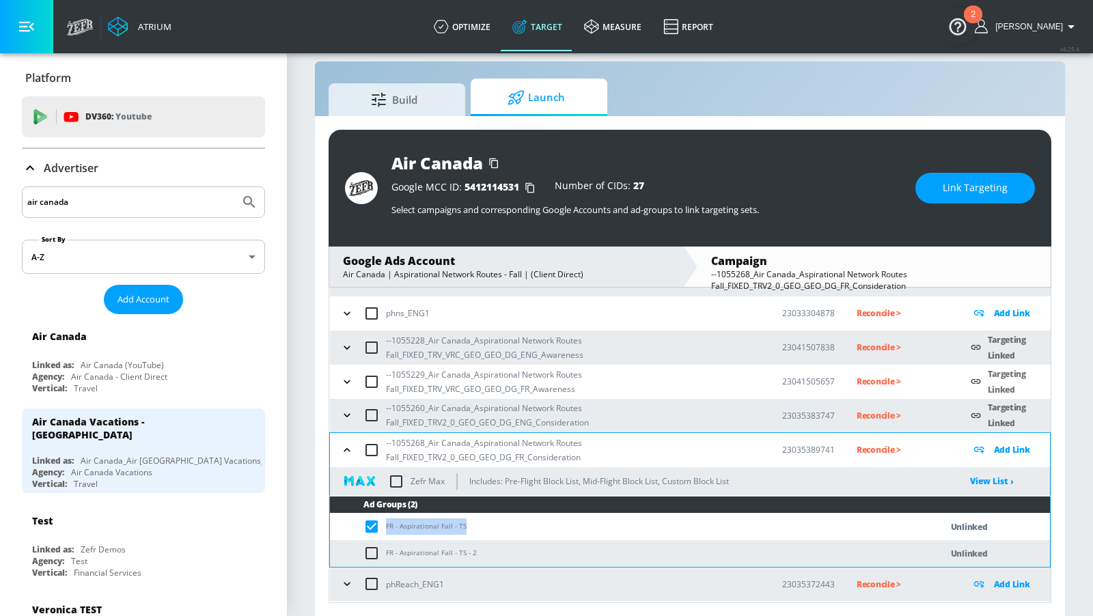
click at [371, 555] on input "checkbox" at bounding box center [374, 553] width 23 height 16
checkbox input "true"
click at [959, 199] on button "Link Targeting" at bounding box center [975, 188] width 120 height 31
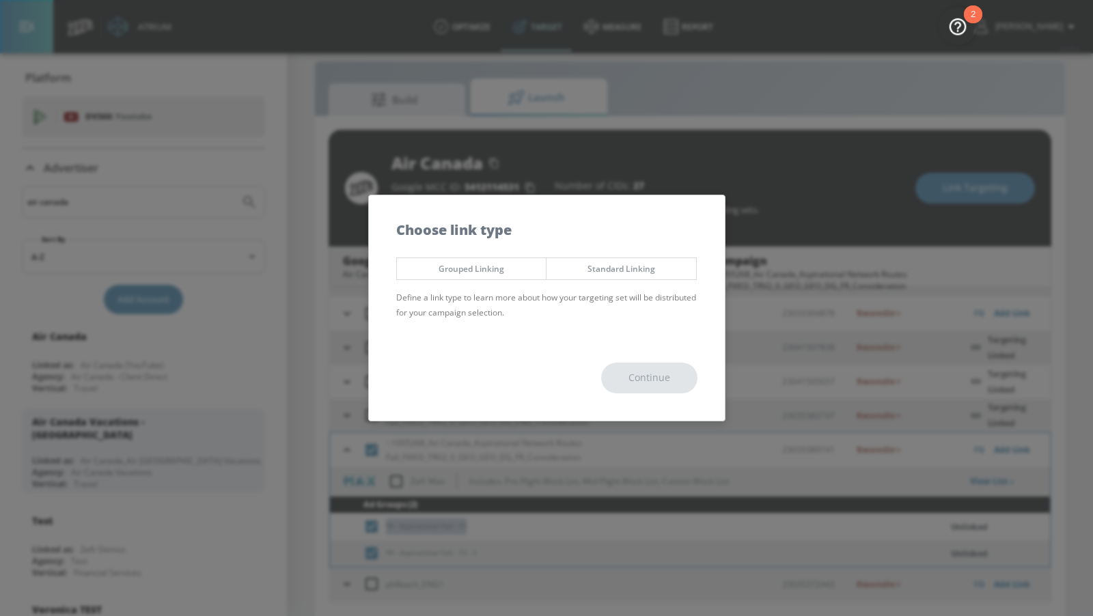
click at [678, 272] on span "Standard Linking" at bounding box center [621, 269] width 129 height 14
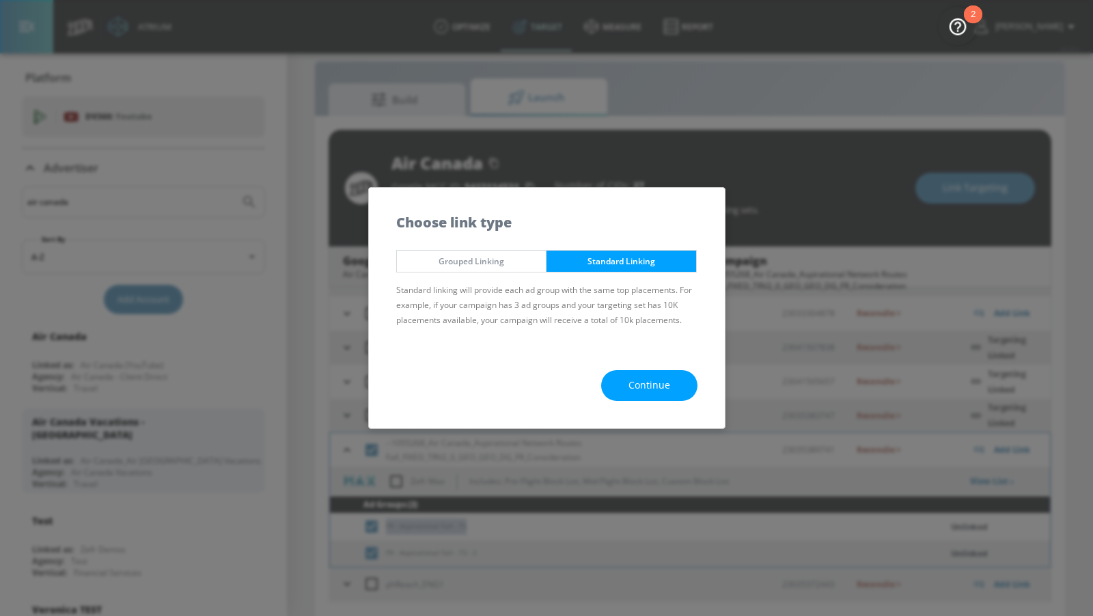
click at [667, 393] on span "Continue" at bounding box center [650, 385] width 42 height 17
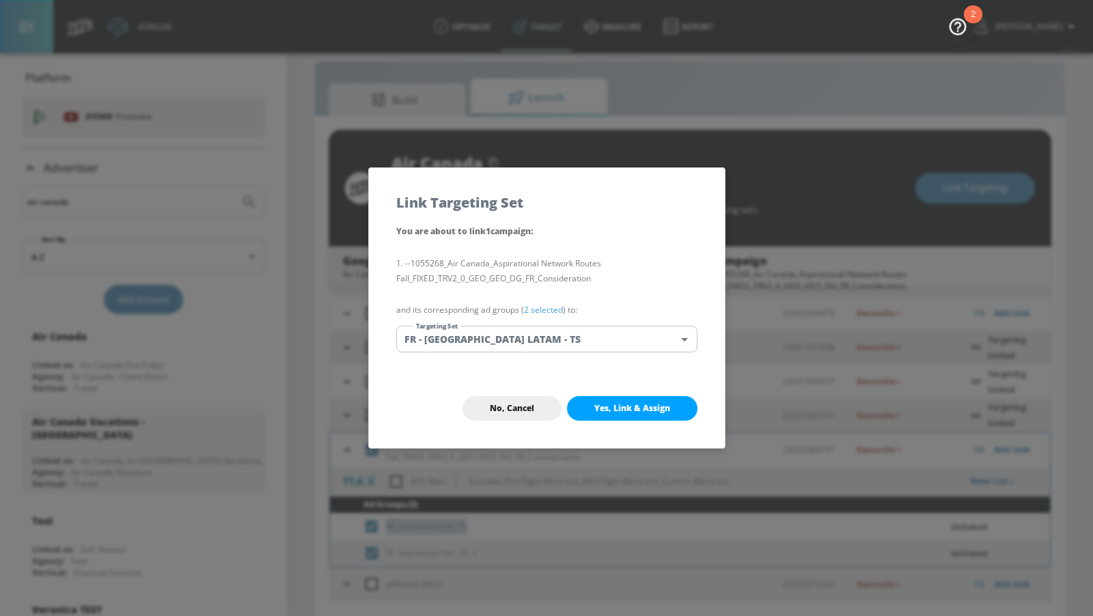
click at [605, 342] on body "Atrium optimize Target measure Report optimize Target measure Report v 4.25.4 […" at bounding box center [546, 300] width 1093 height 636
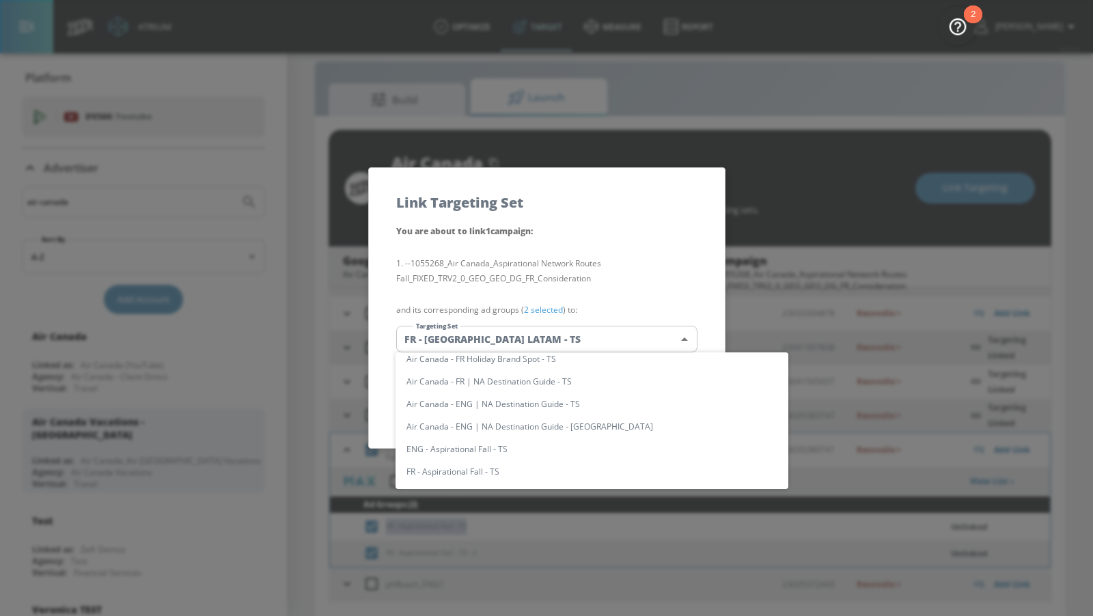
scroll to position [0, 0]
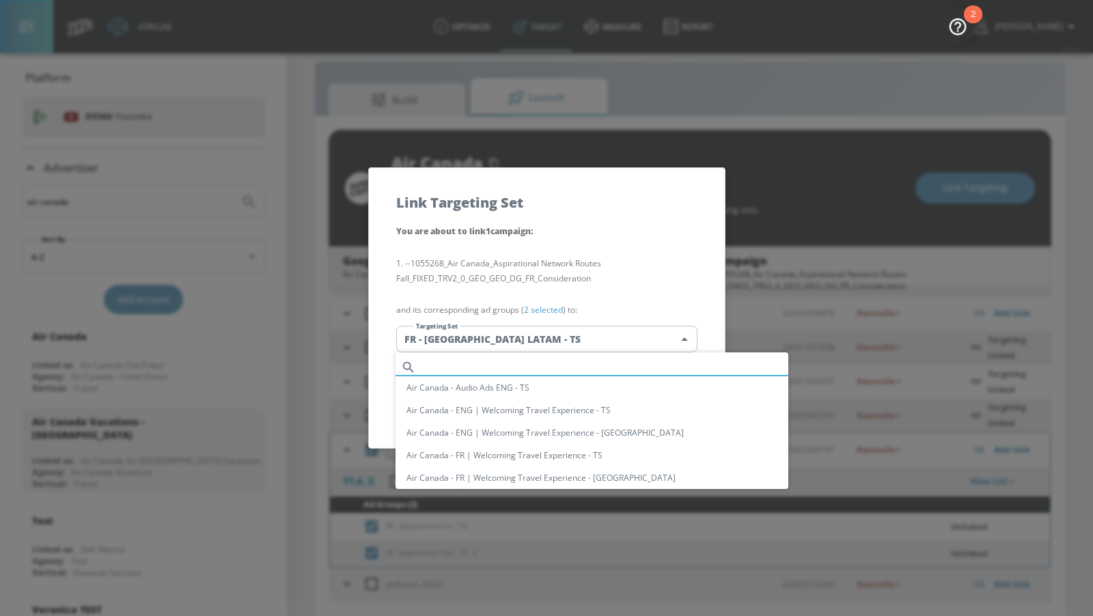
click at [566, 366] on input "text" at bounding box center [605, 367] width 367 height 18
paste input "FR - Aspirational Fall - TS"
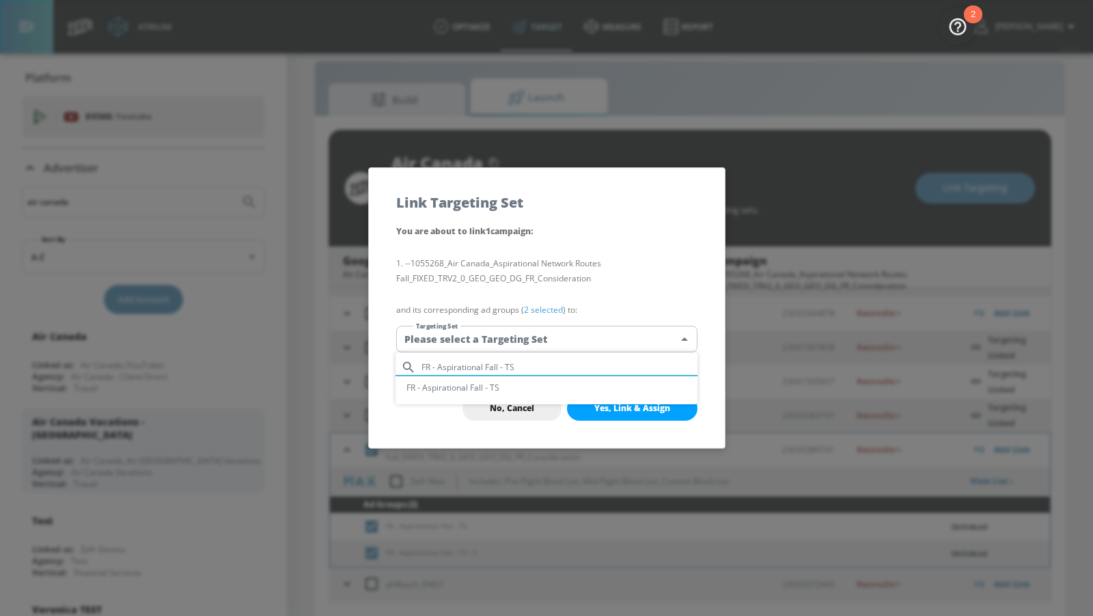
type input "FR - Aspirational Fall - TS"
click at [584, 382] on li "FR - Aspirational Fall - TS" at bounding box center [547, 387] width 302 height 23
type input "59d9236d-88fe-4ed0-8bed-eab1fc7d4e93"
click at [622, 398] on button "Yes, Link & Assign" at bounding box center [632, 408] width 130 height 25
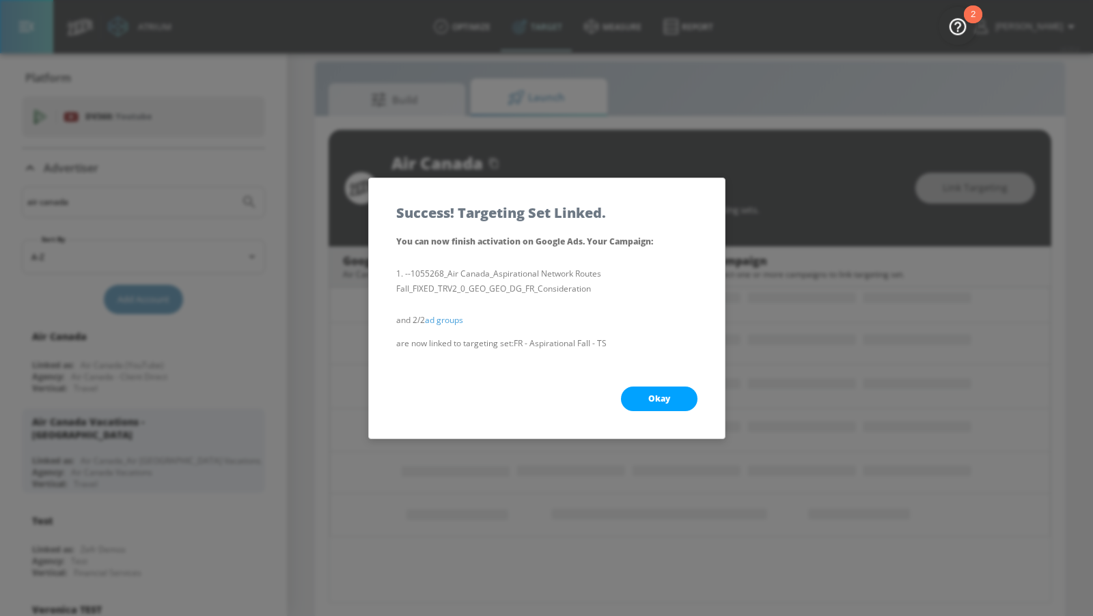
scroll to position [85, 0]
click at [644, 400] on button "Okay" at bounding box center [659, 399] width 77 height 25
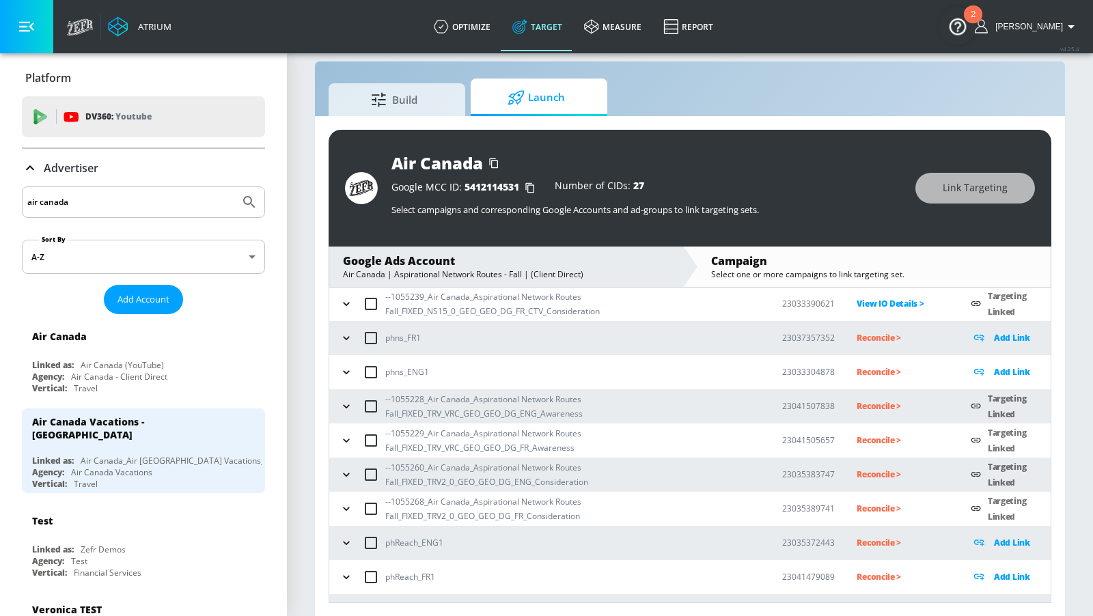
scroll to position [165, 0]
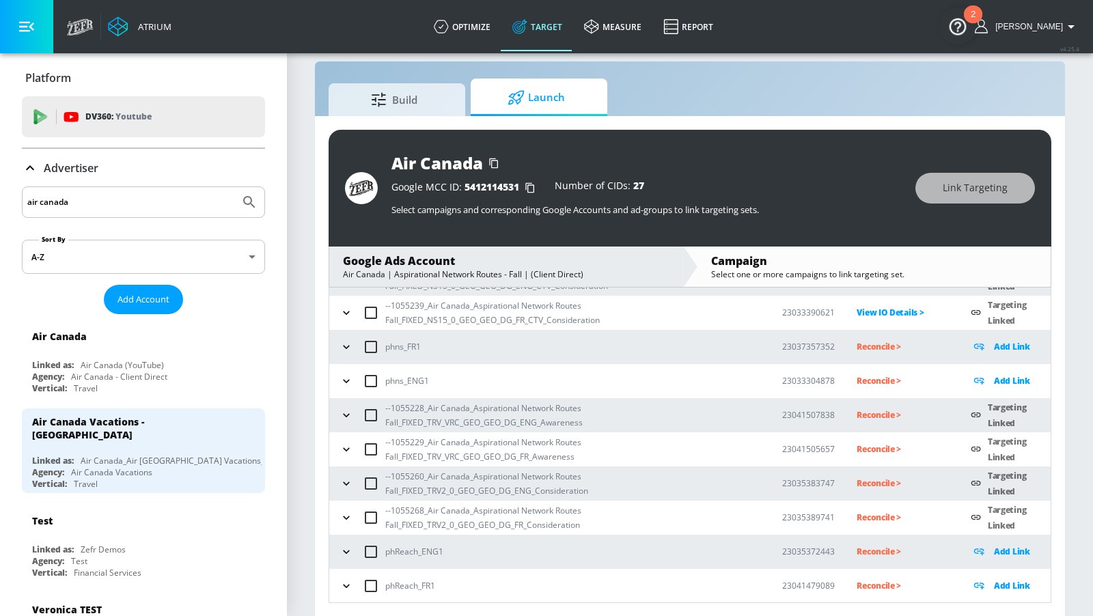
click at [863, 409] on p "Reconcile >" at bounding box center [903, 415] width 92 height 16
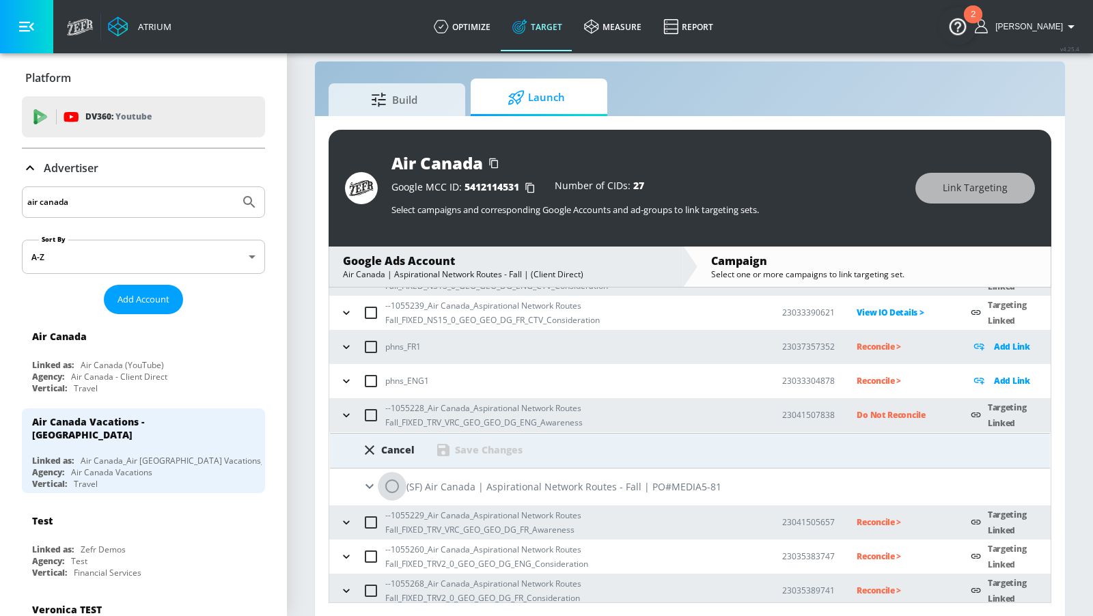
click at [404, 475] on input "radio" at bounding box center [392, 486] width 29 height 29
radio input "true"
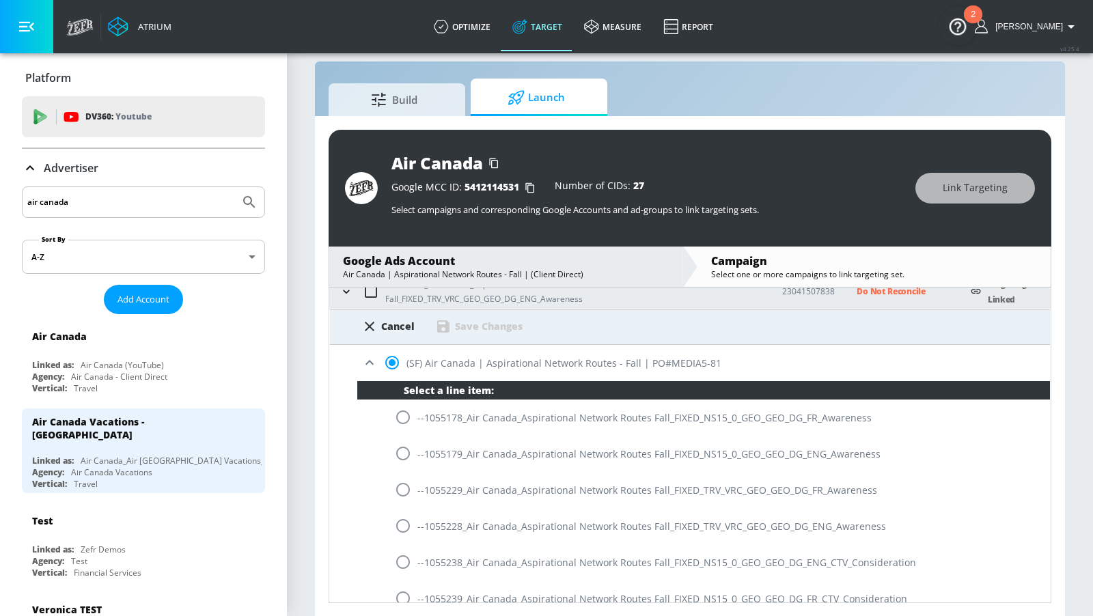
scroll to position [291, 0]
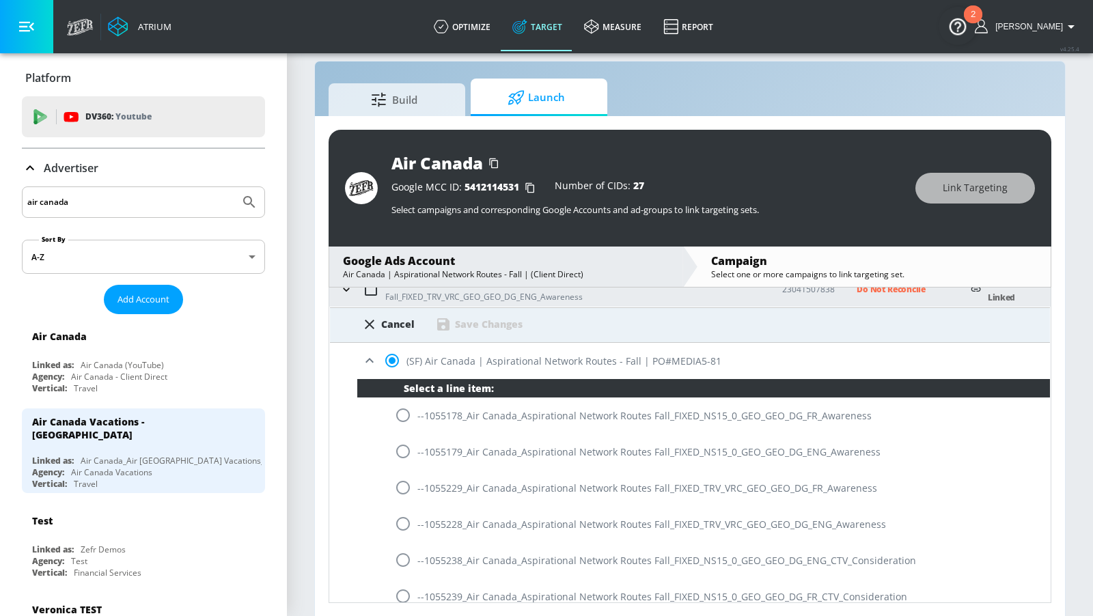
click at [400, 520] on input "radio" at bounding box center [403, 524] width 29 height 29
radio input "true"
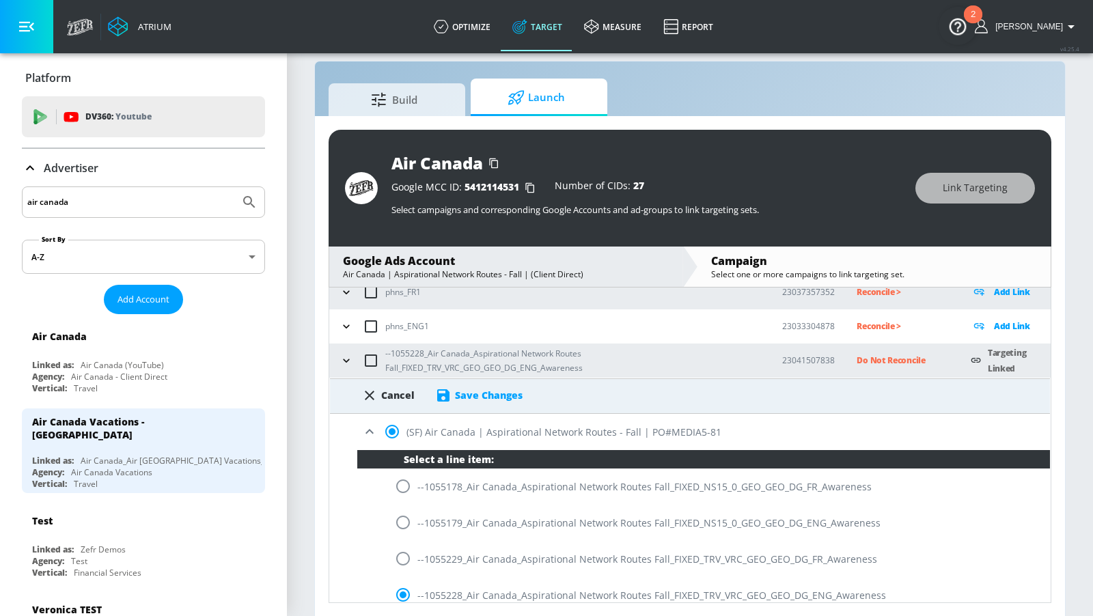
scroll to position [209, 0]
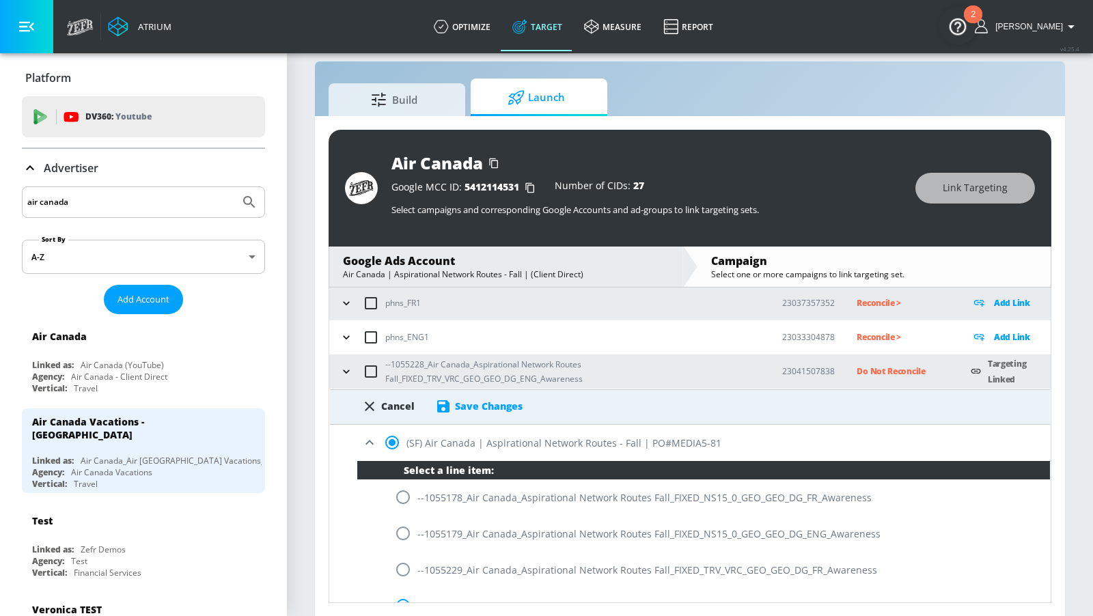
click at [500, 407] on div "Save Changes" at bounding box center [489, 406] width 68 height 13
click at [500, 409] on div "Save Changes" at bounding box center [489, 406] width 68 height 13
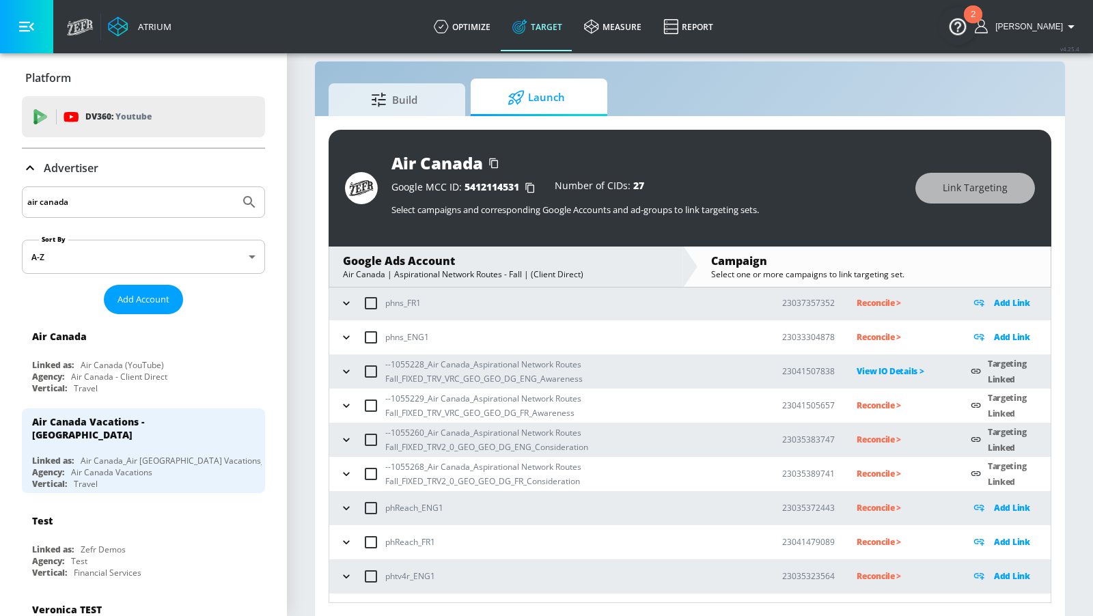
scroll to position [217, 0]
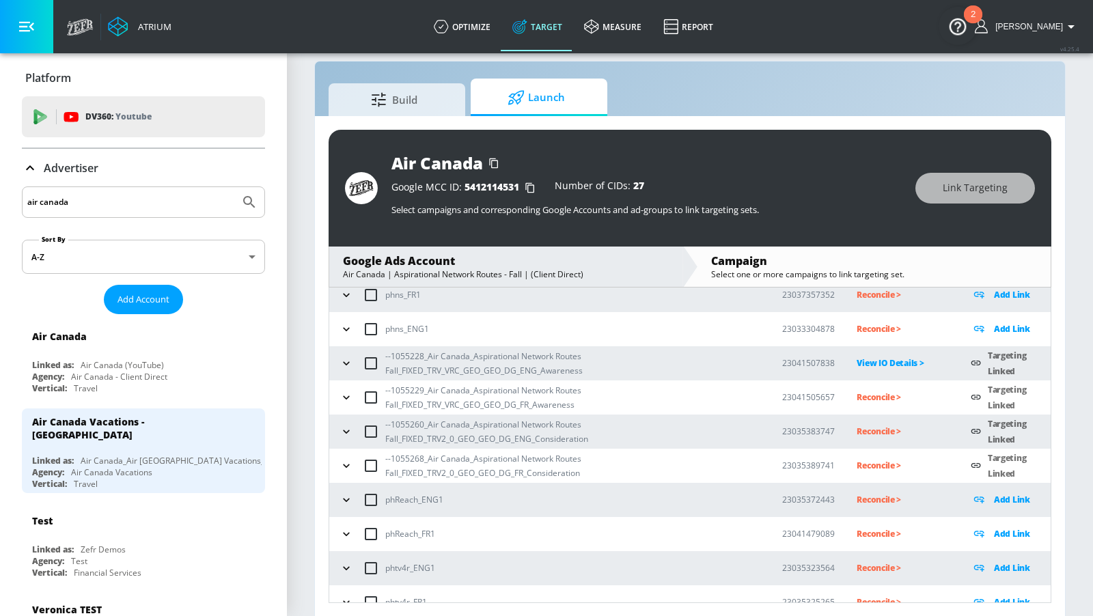
click at [866, 389] on p "Reconcile >" at bounding box center [903, 397] width 92 height 16
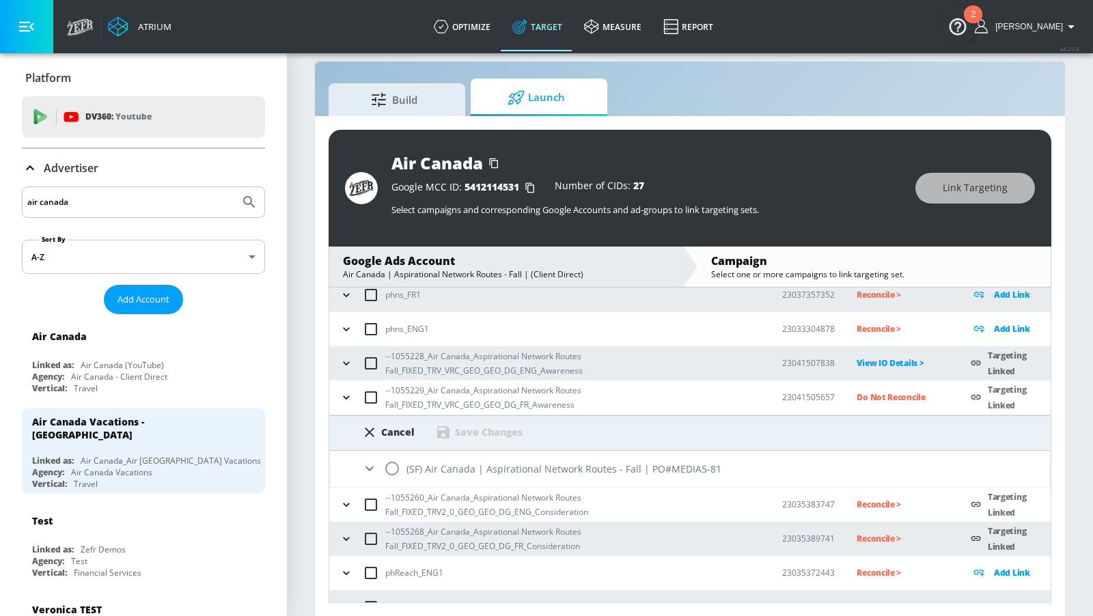
click at [398, 465] on input "radio" at bounding box center [392, 468] width 29 height 29
radio input "true"
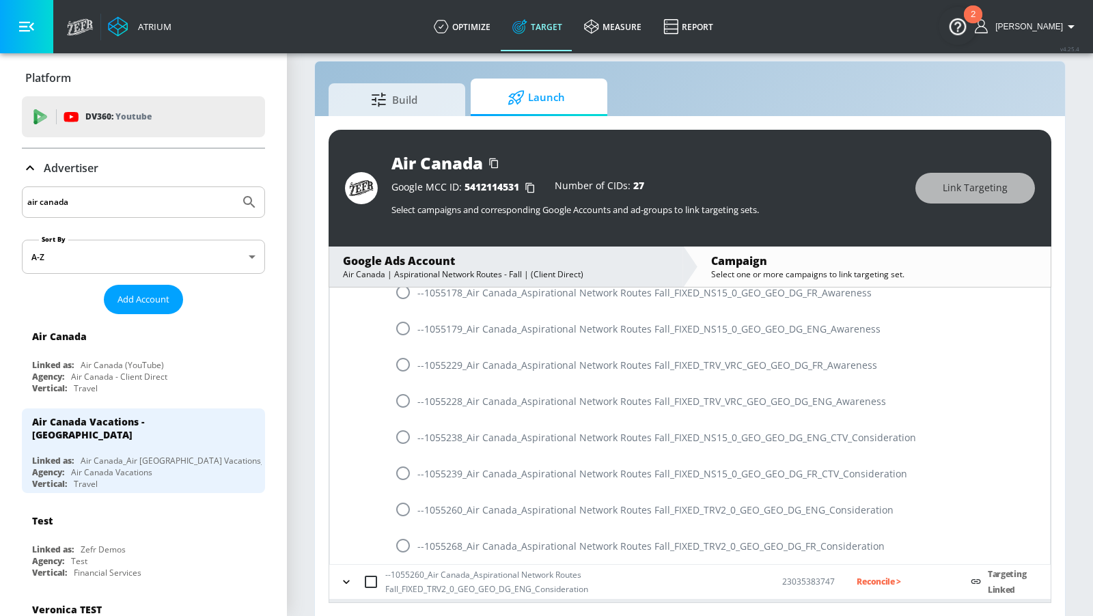
scroll to position [446, 0]
click at [397, 360] on input "radio" at bounding box center [403, 367] width 29 height 29
radio input "true"
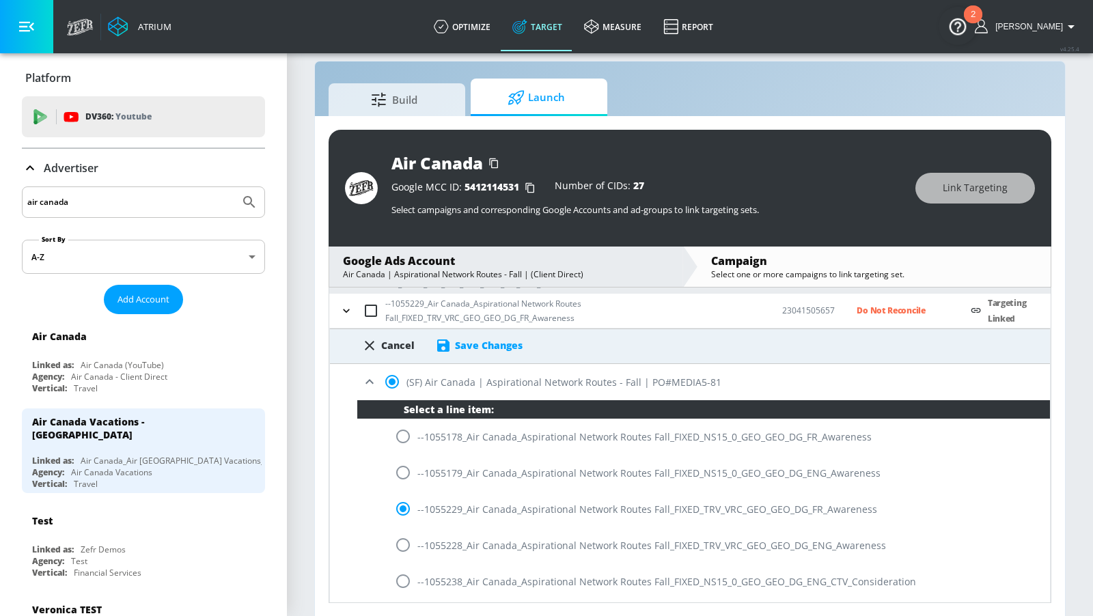
scroll to position [297, 0]
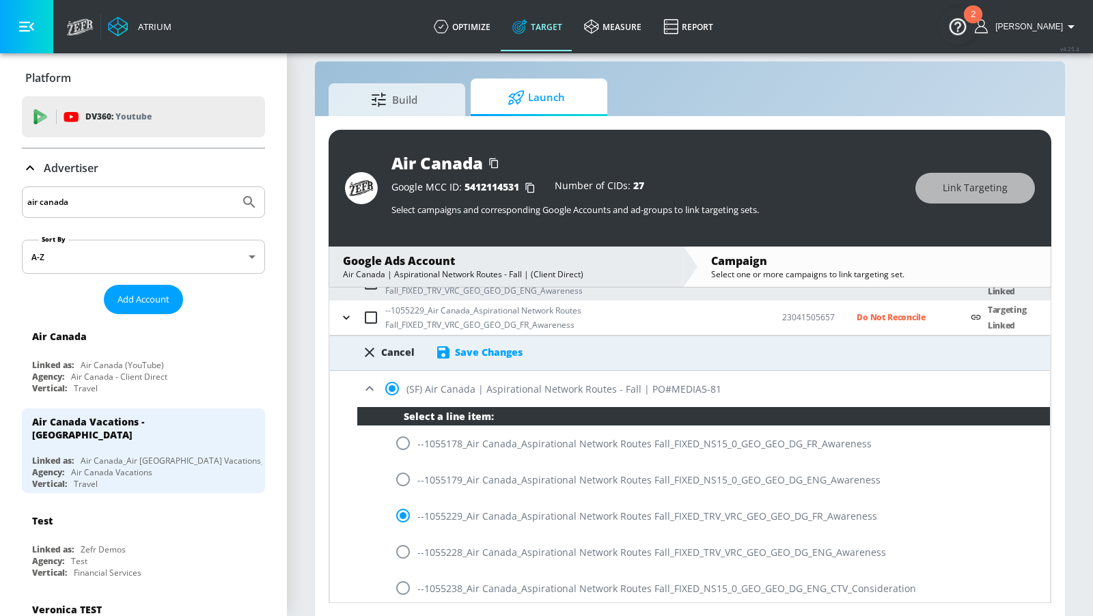
click at [505, 360] on div "Cancel Save Changes" at bounding box center [690, 353] width 720 height 36
click at [502, 357] on div "Save Changes" at bounding box center [478, 352] width 87 height 16
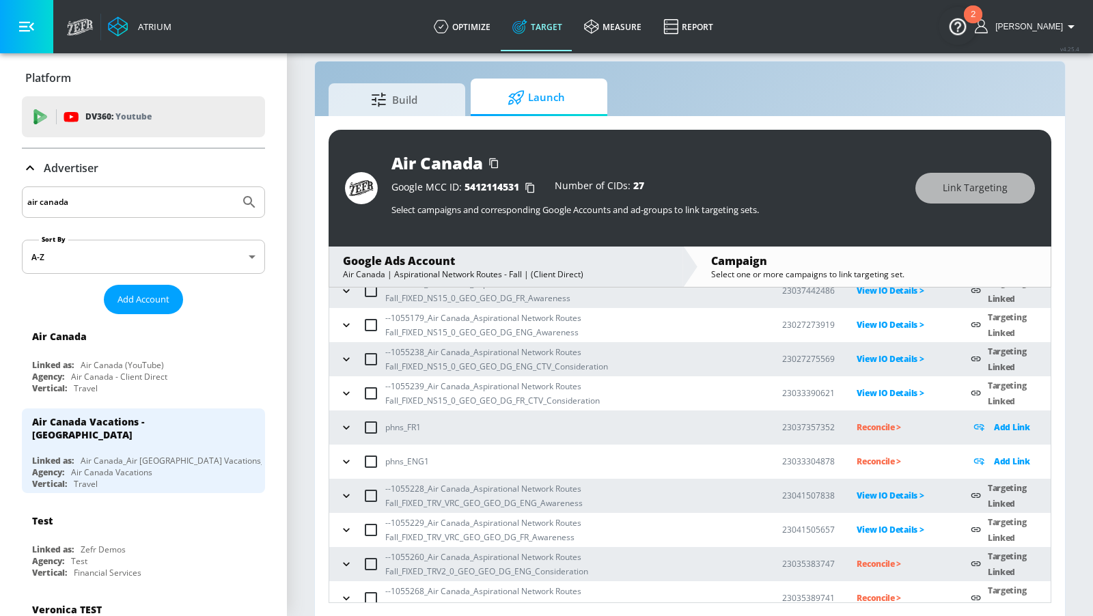
scroll to position [233, 0]
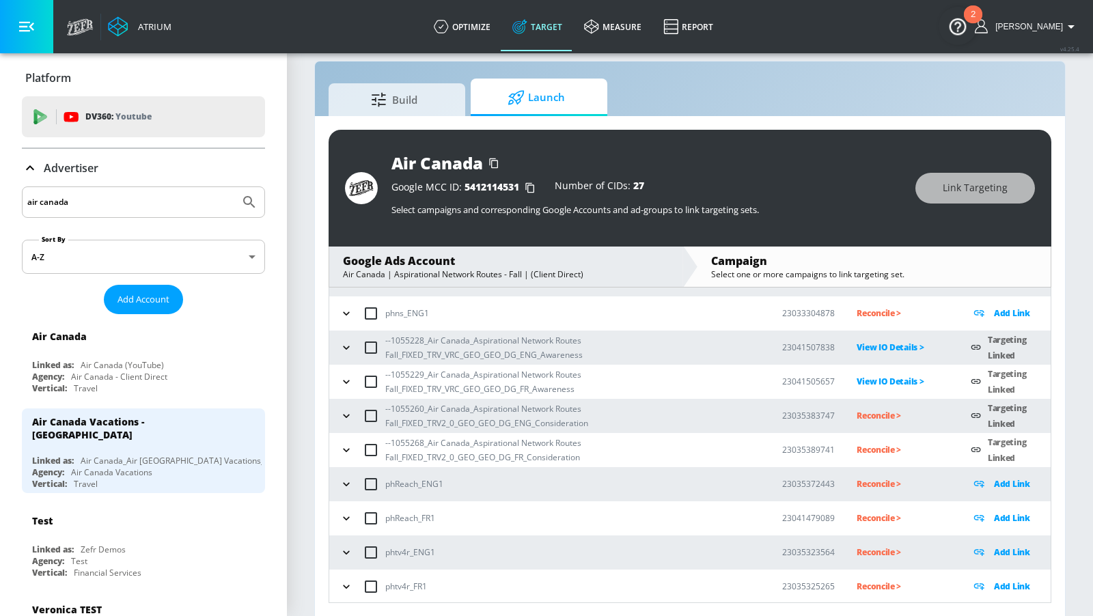
click at [867, 413] on p "Reconcile >" at bounding box center [903, 416] width 92 height 16
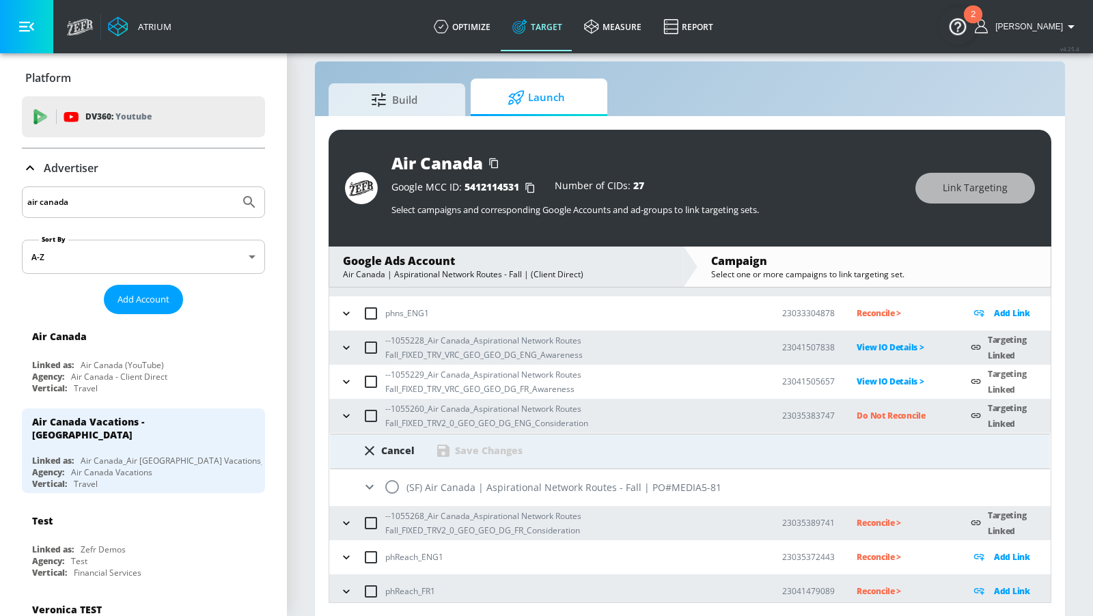
click at [399, 480] on input "radio" at bounding box center [392, 487] width 29 height 29
radio input "true"
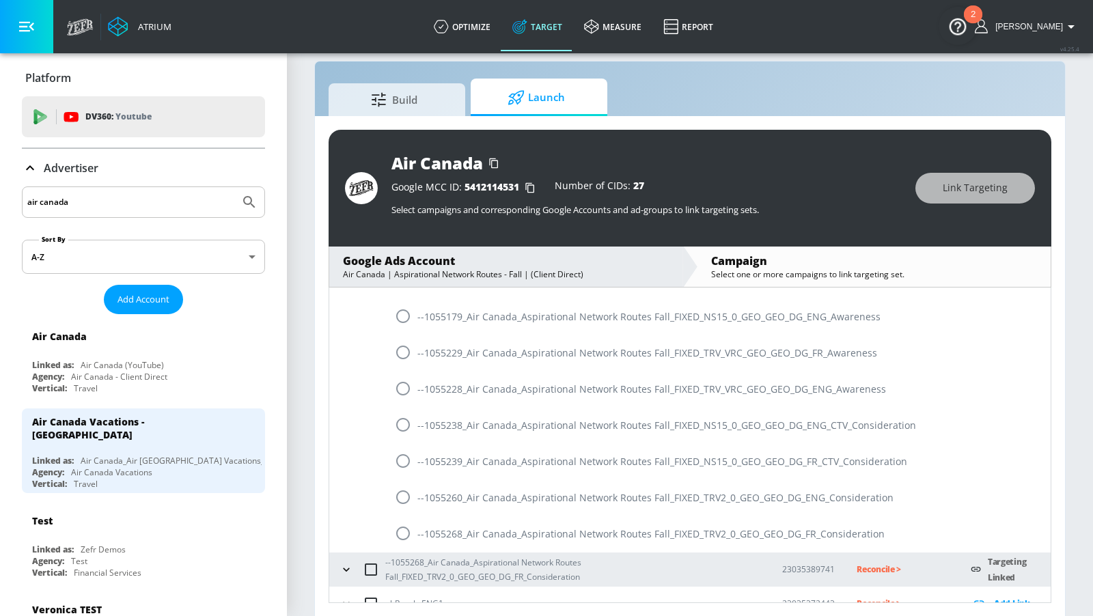
scroll to position [512, 0]
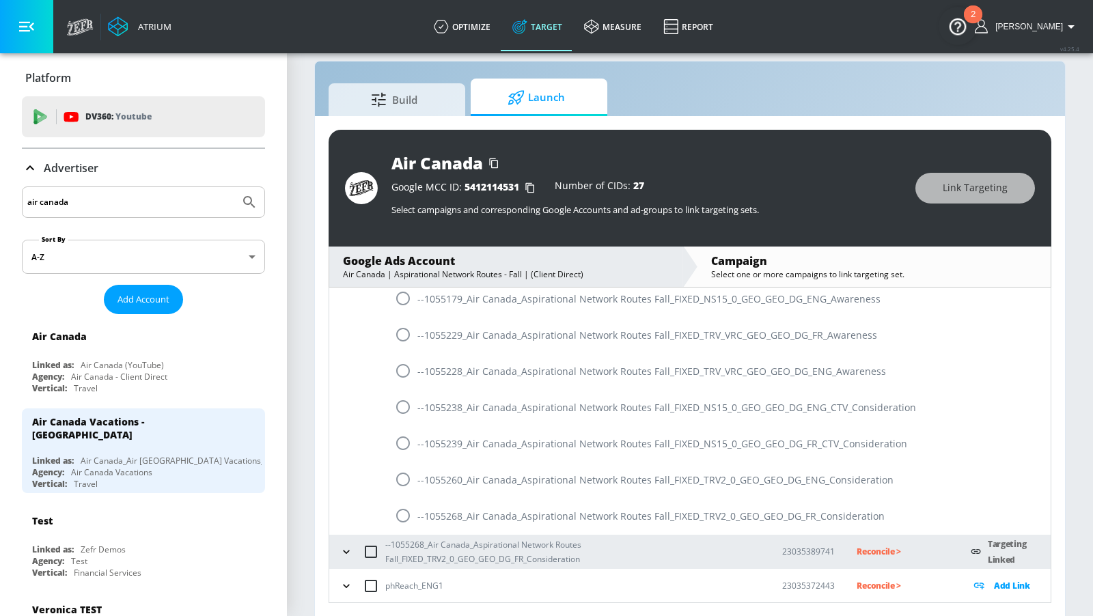
click at [402, 476] on input "radio" at bounding box center [403, 479] width 29 height 29
radio input "true"
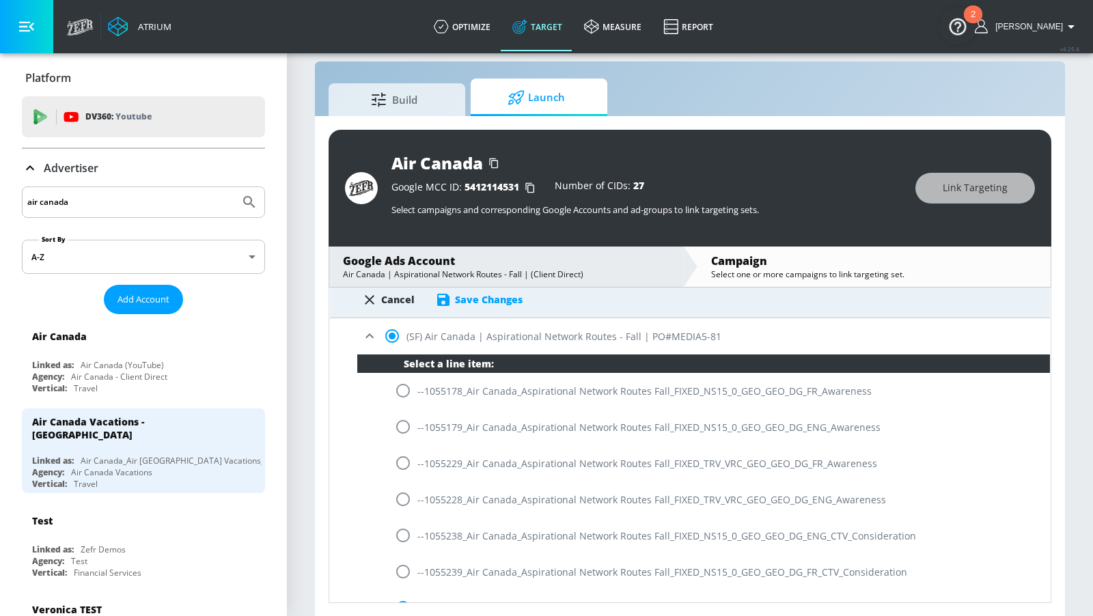
scroll to position [379, 0]
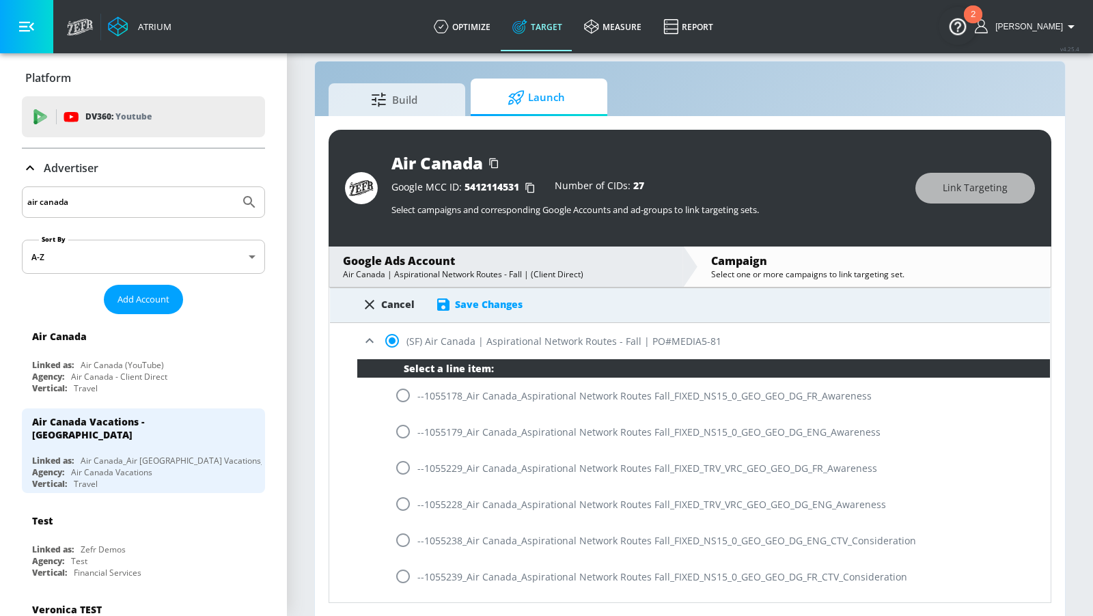
click at [508, 297] on div "Save Changes" at bounding box center [478, 305] width 87 height 16
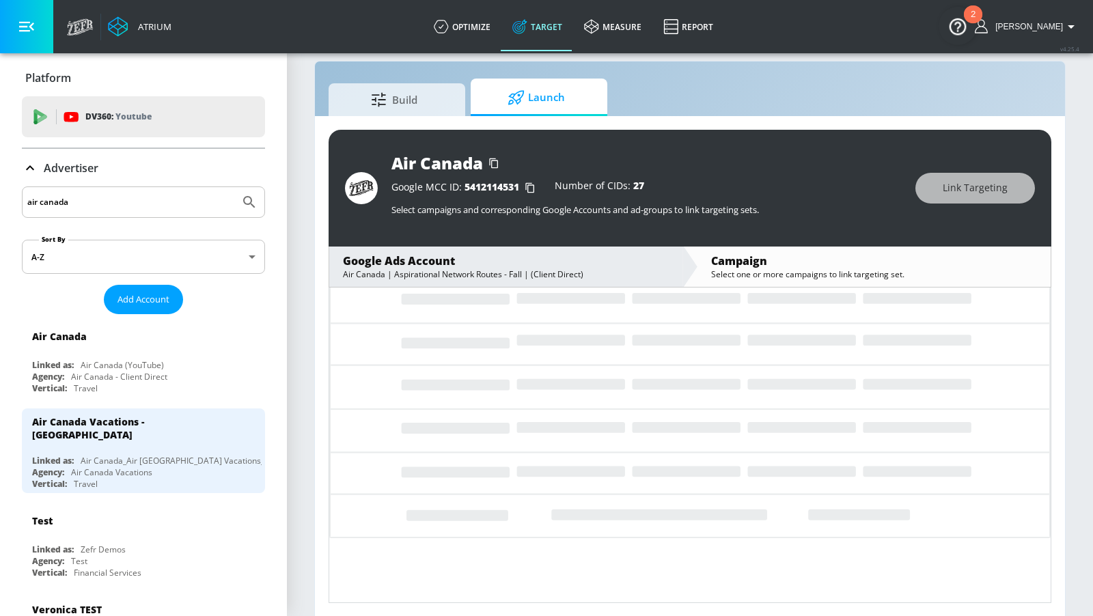
scroll to position [233, 0]
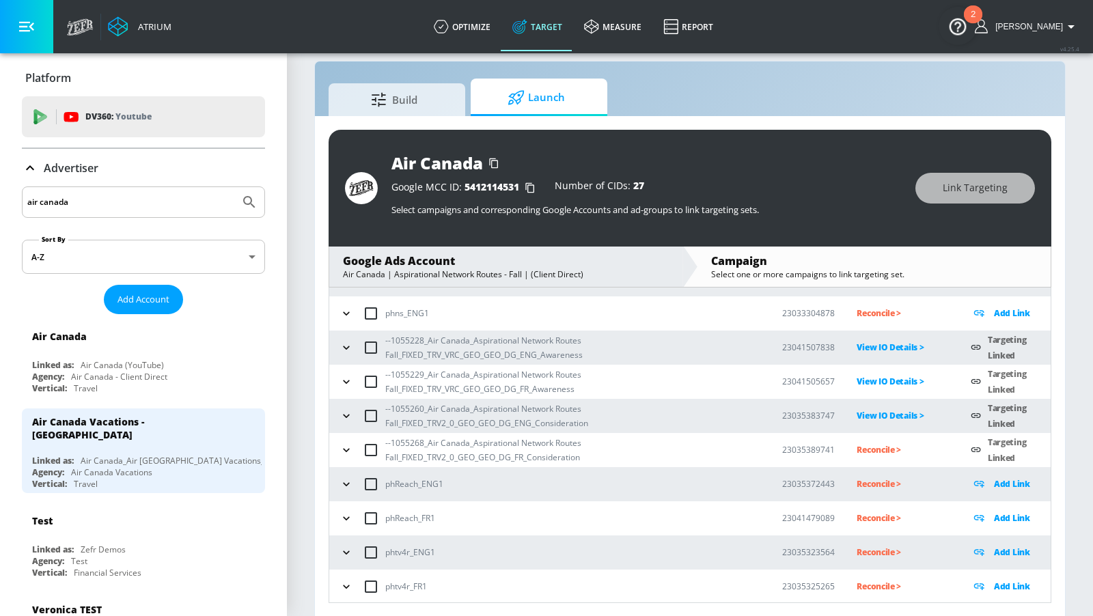
click at [861, 448] on p "Reconcile >" at bounding box center [903, 450] width 92 height 16
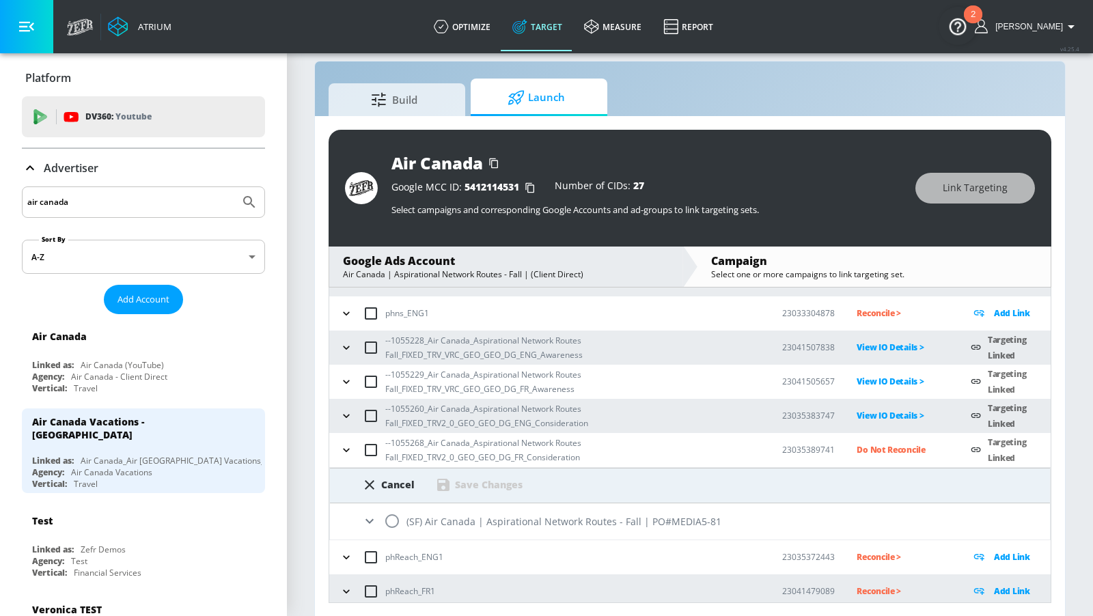
click at [390, 519] on input "radio" at bounding box center [392, 521] width 29 height 29
radio input "true"
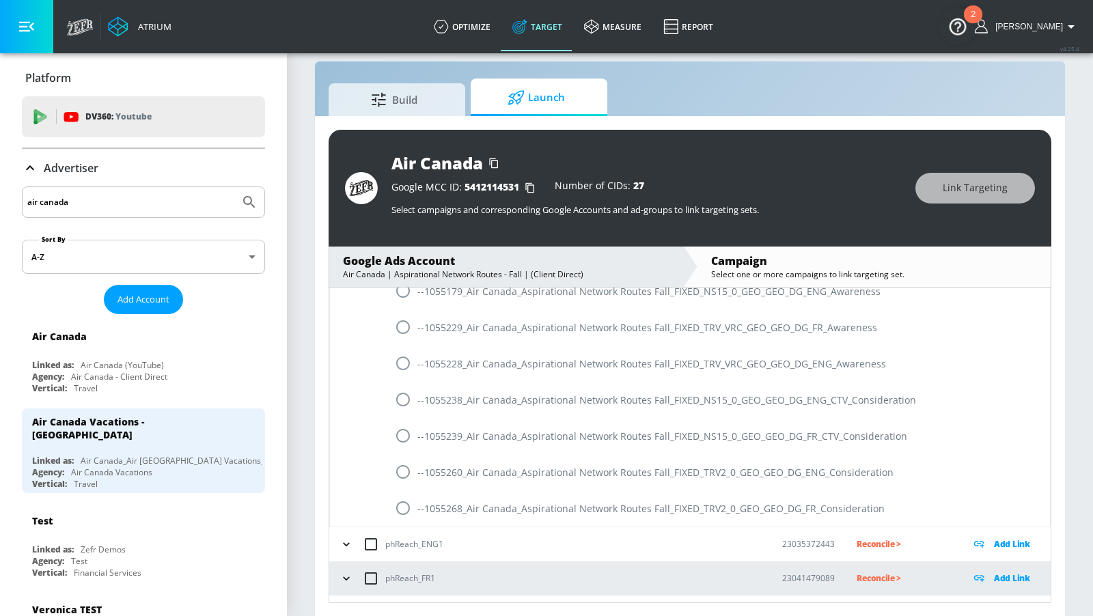
scroll to position [569, 0]
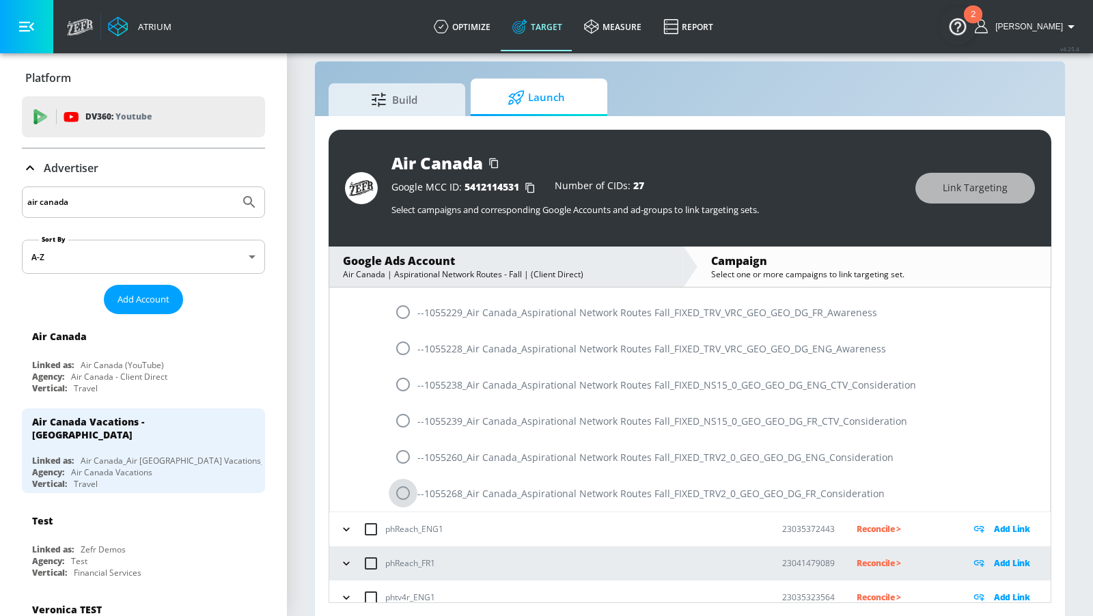
click at [406, 491] on input "radio" at bounding box center [403, 493] width 29 height 29
radio input "true"
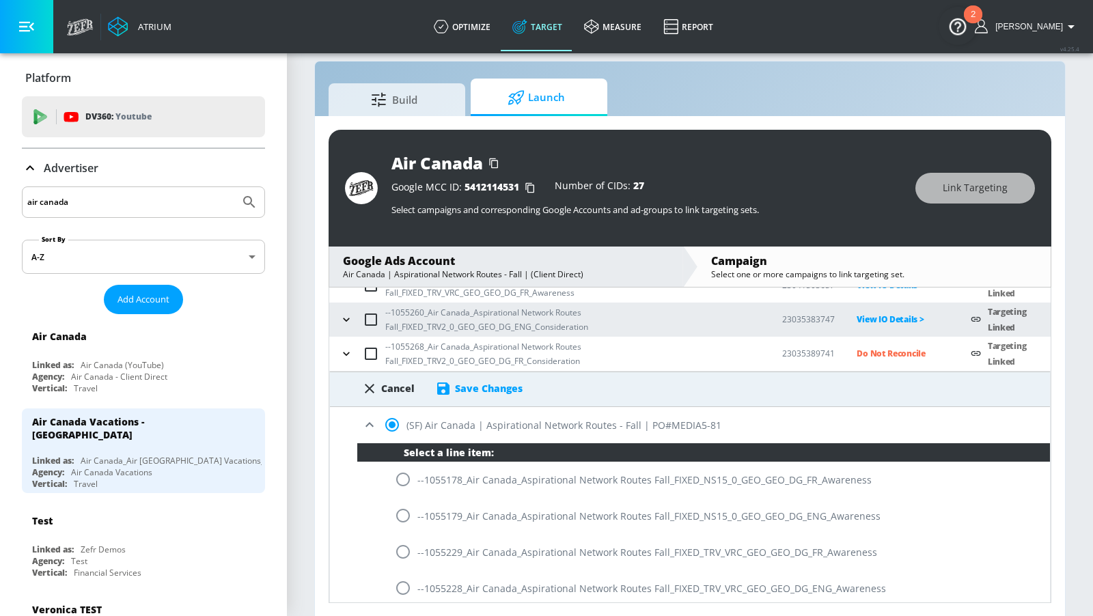
scroll to position [307, 0]
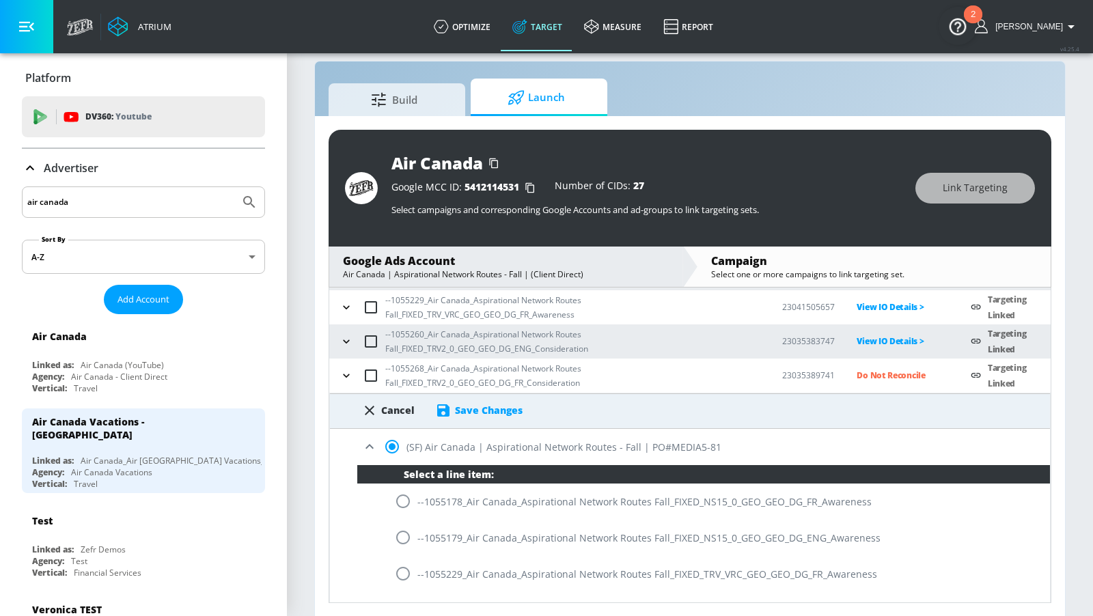
click at [494, 411] on div "Save Changes" at bounding box center [489, 410] width 68 height 13
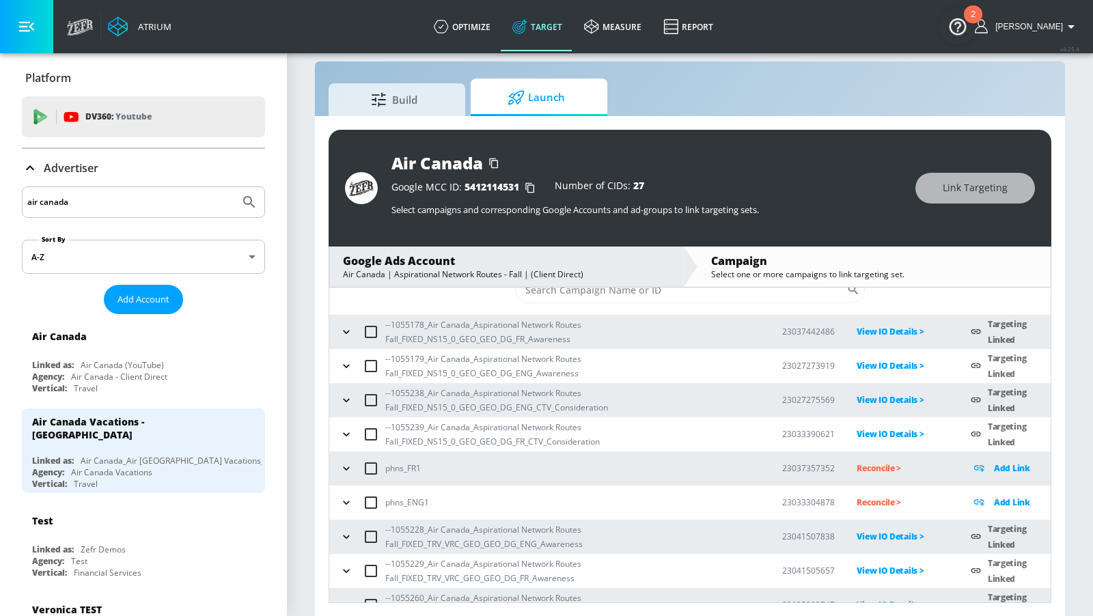
scroll to position [0, 0]
